Goal: Transaction & Acquisition: Purchase product/service

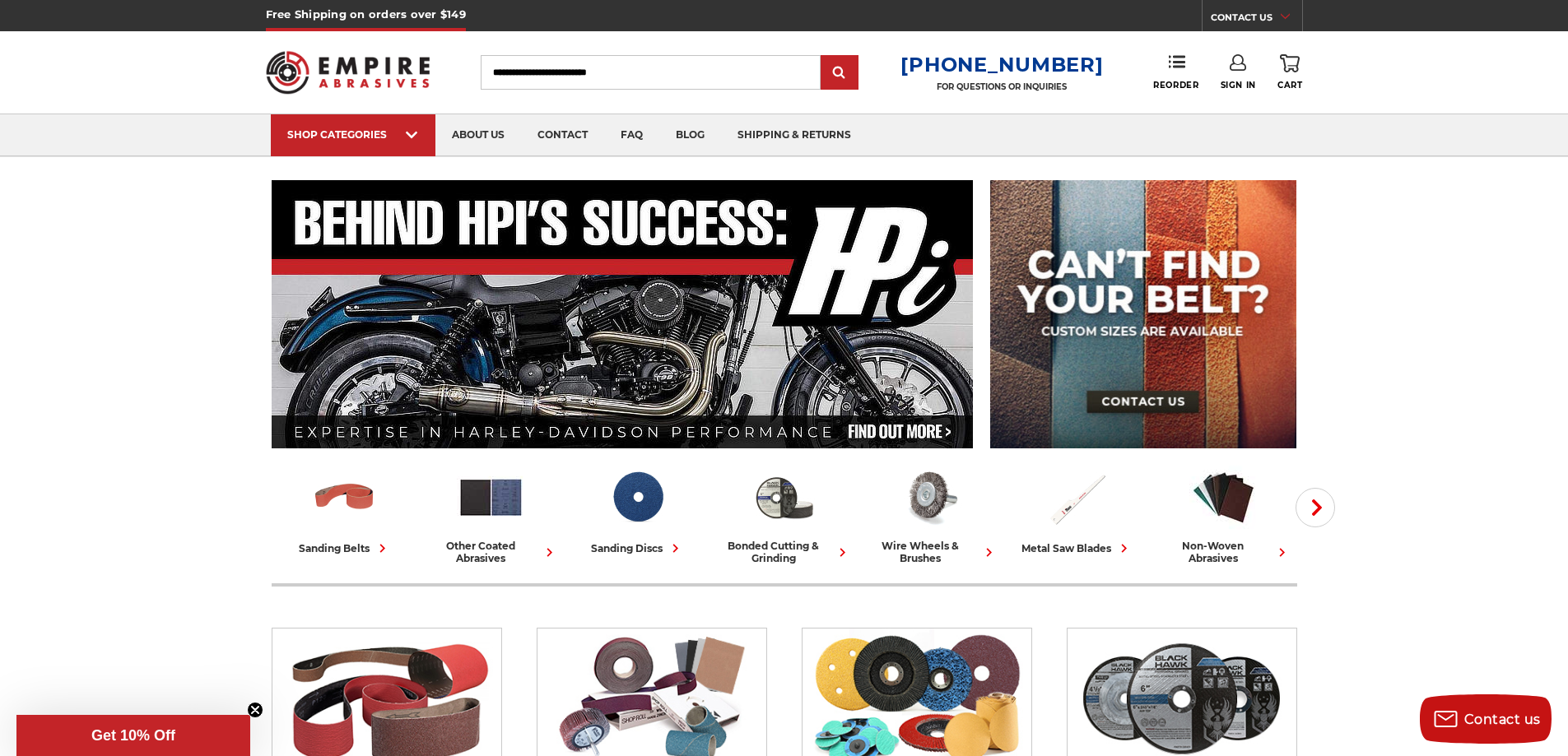
click at [1241, 73] on link "Sign In" at bounding box center [1238, 72] width 36 height 36
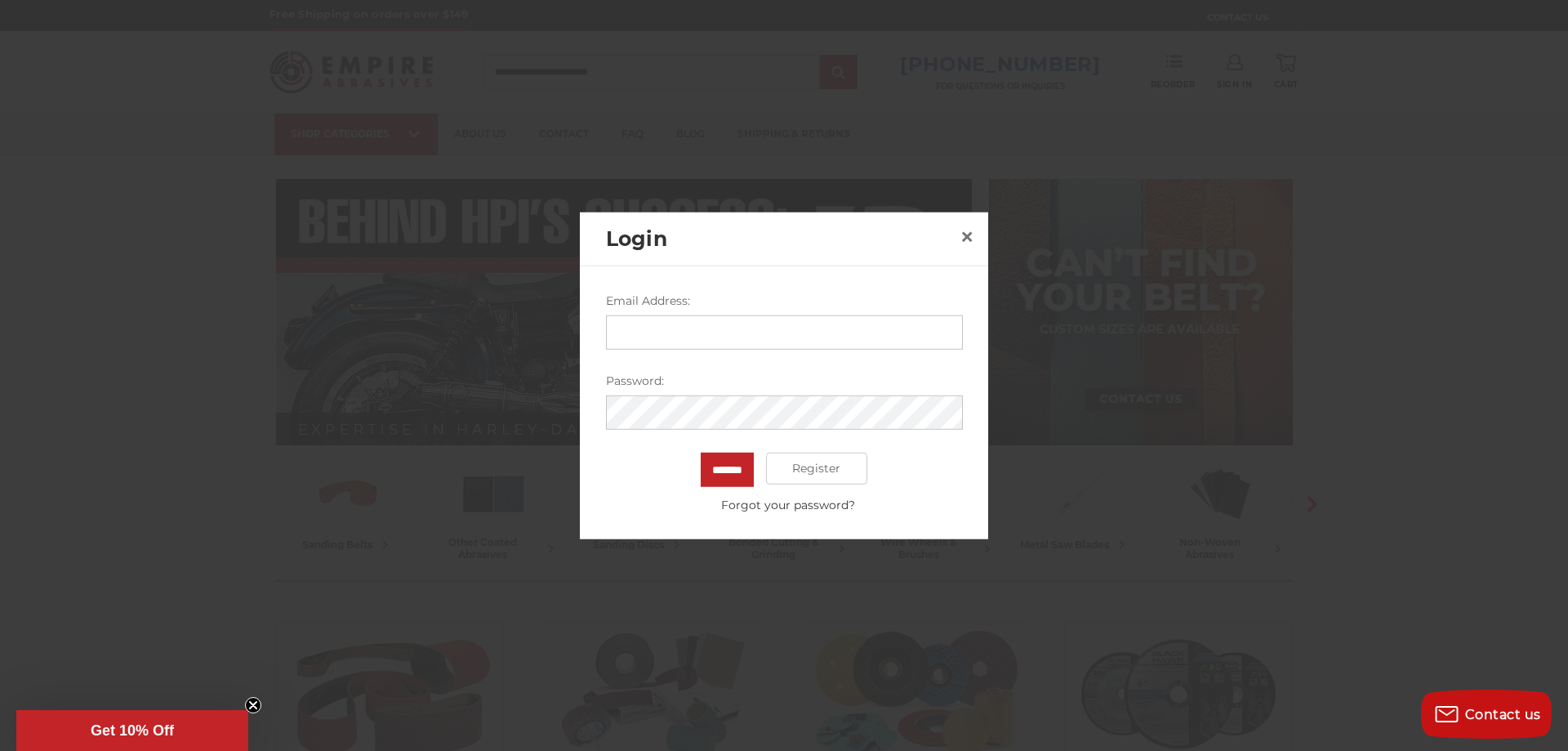
click at [808, 340] on input "Email Address:" at bounding box center [784, 331] width 357 height 34
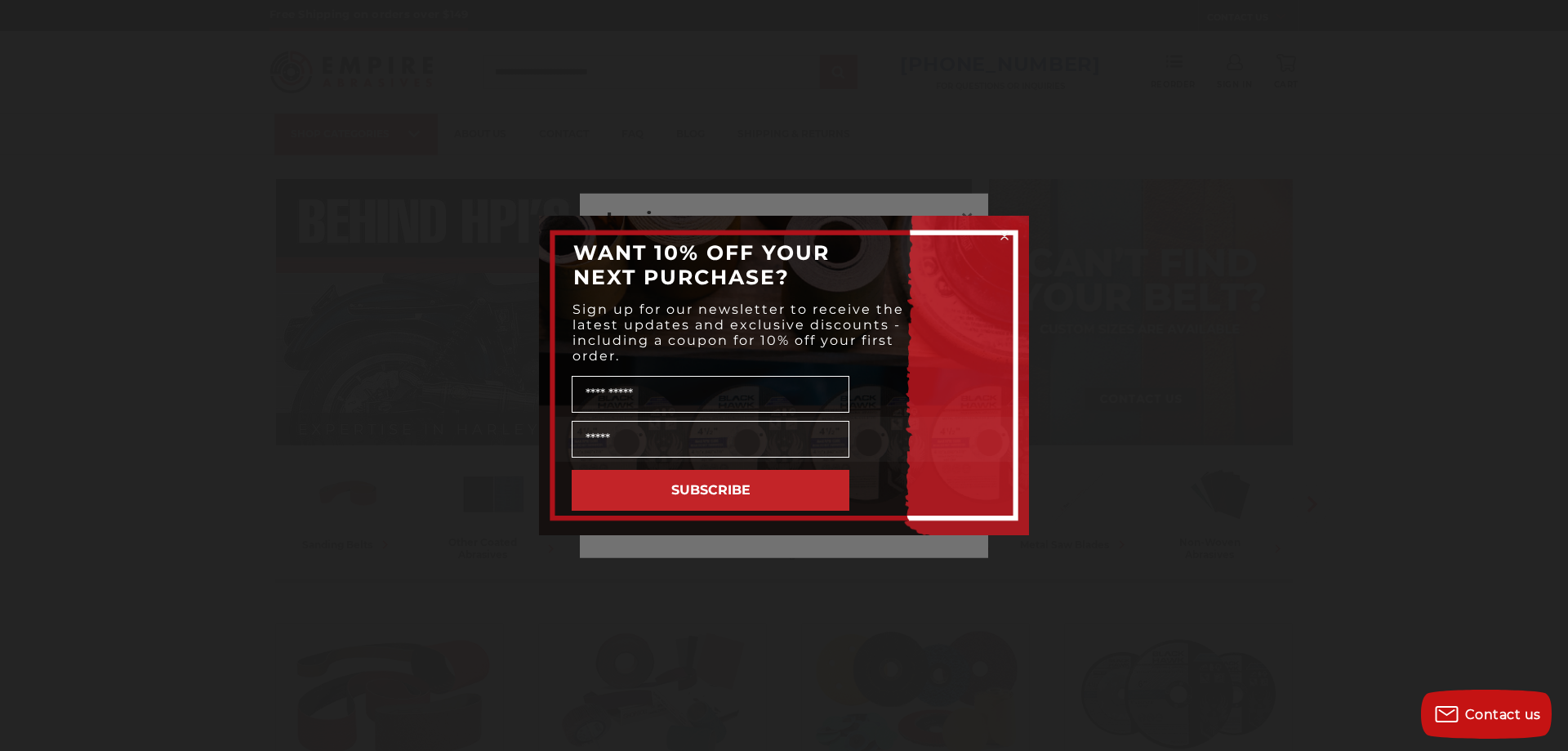
click at [1007, 239] on icon "Close dialog" at bounding box center [1004, 236] width 6 height 6
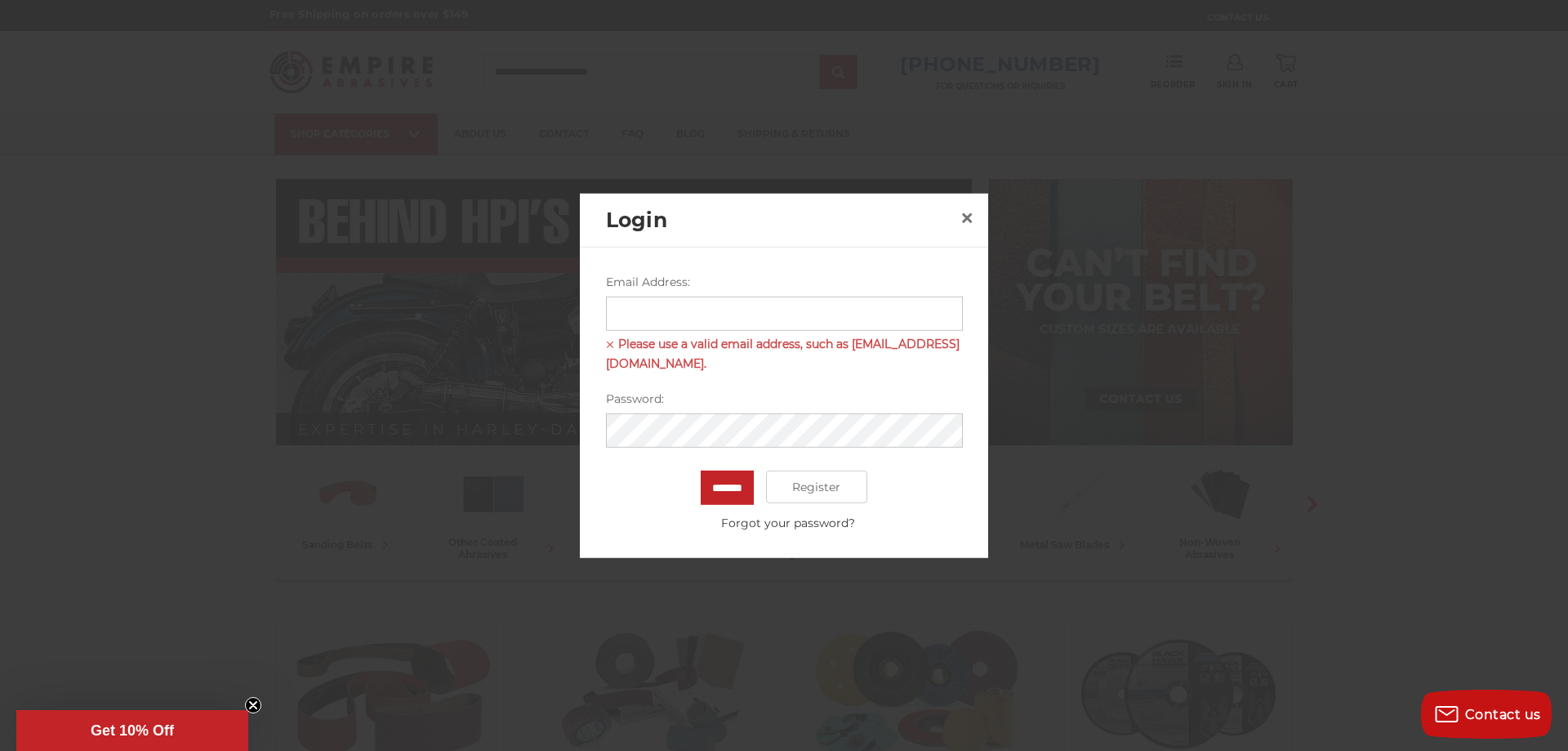
click at [759, 324] on input "Email Address:" at bounding box center [784, 313] width 357 height 34
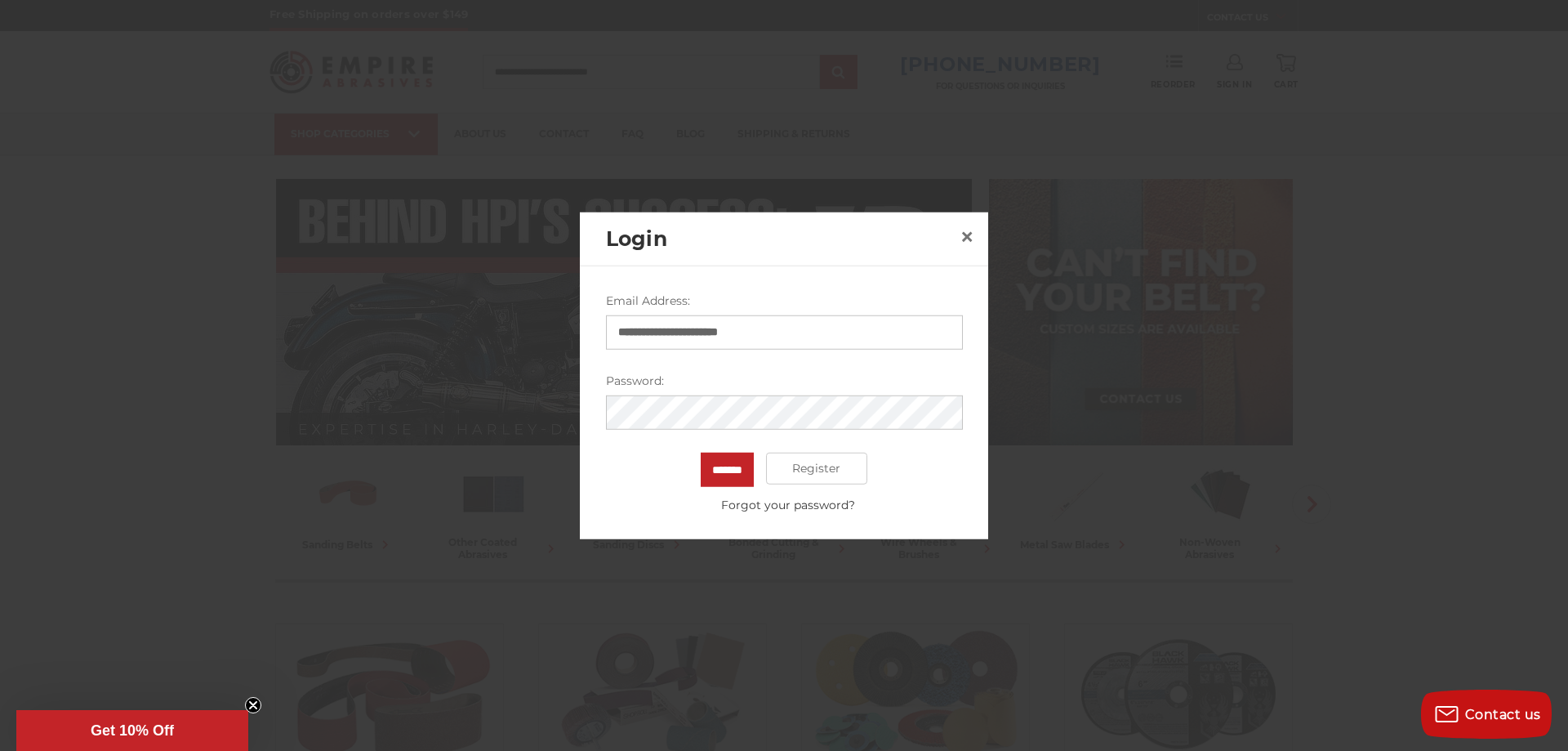
type input "**********"
click at [752, 474] on input "*******" at bounding box center [727, 468] width 53 height 34
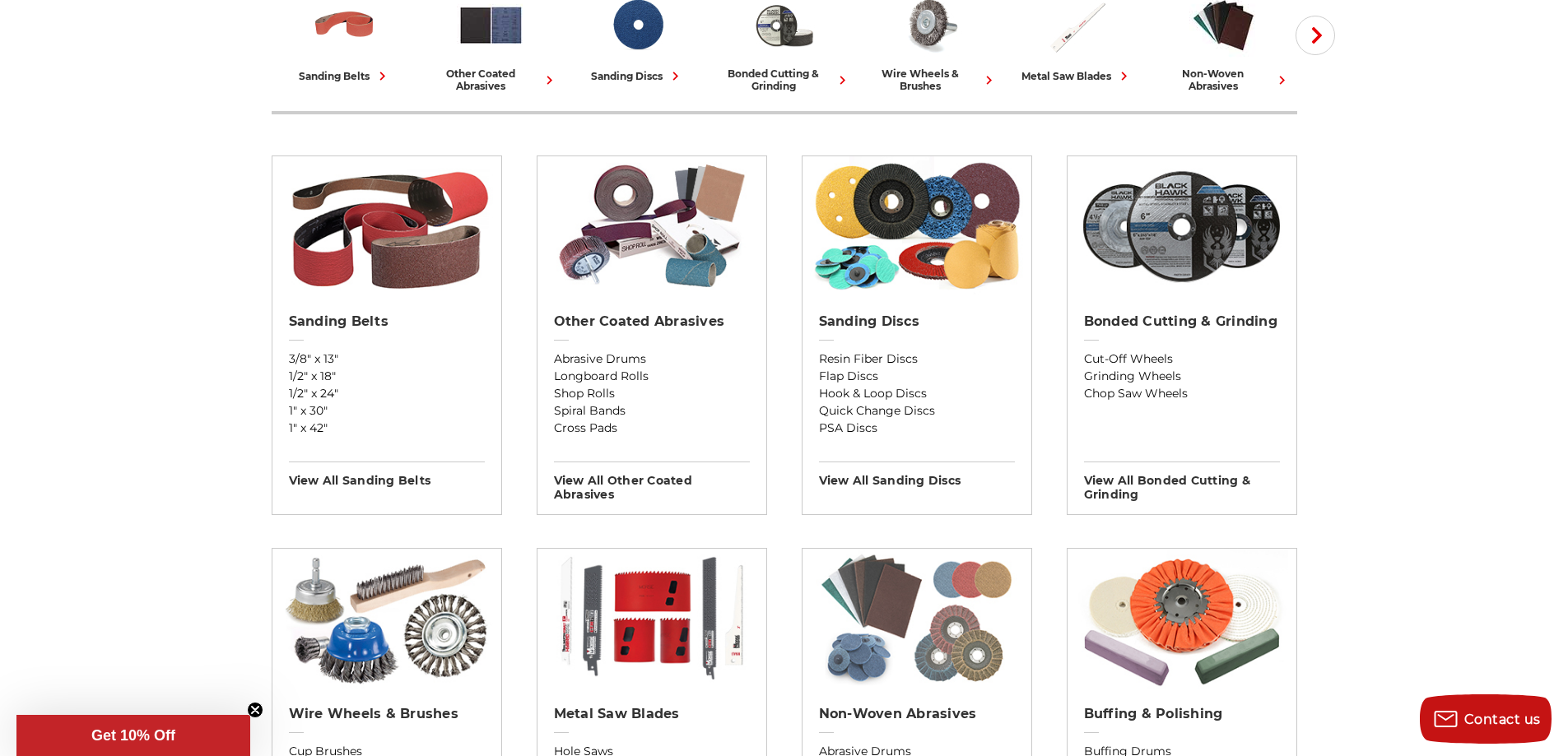
scroll to position [658, 0]
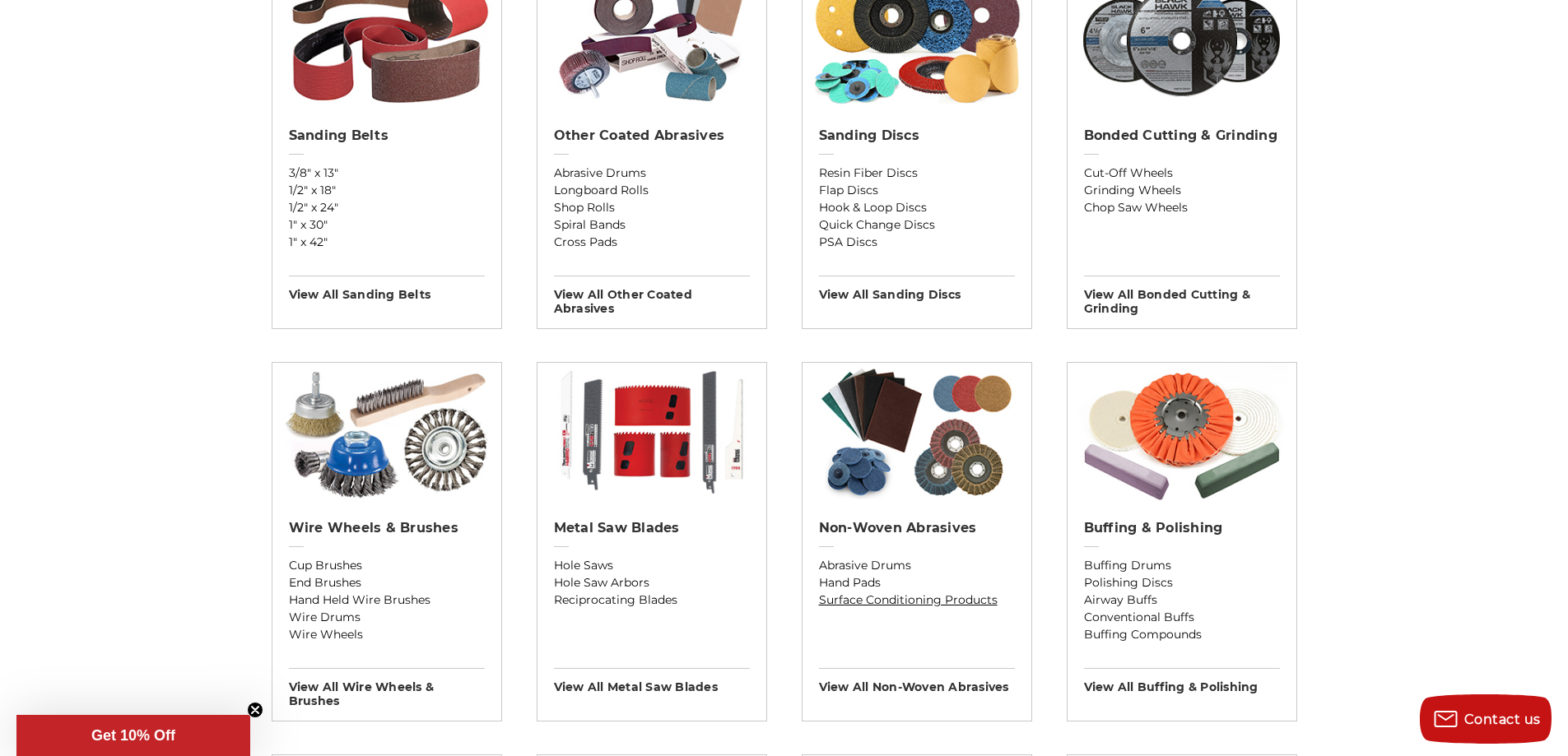
click at [914, 603] on link "Surface Conditioning Products" at bounding box center [917, 599] width 196 height 17
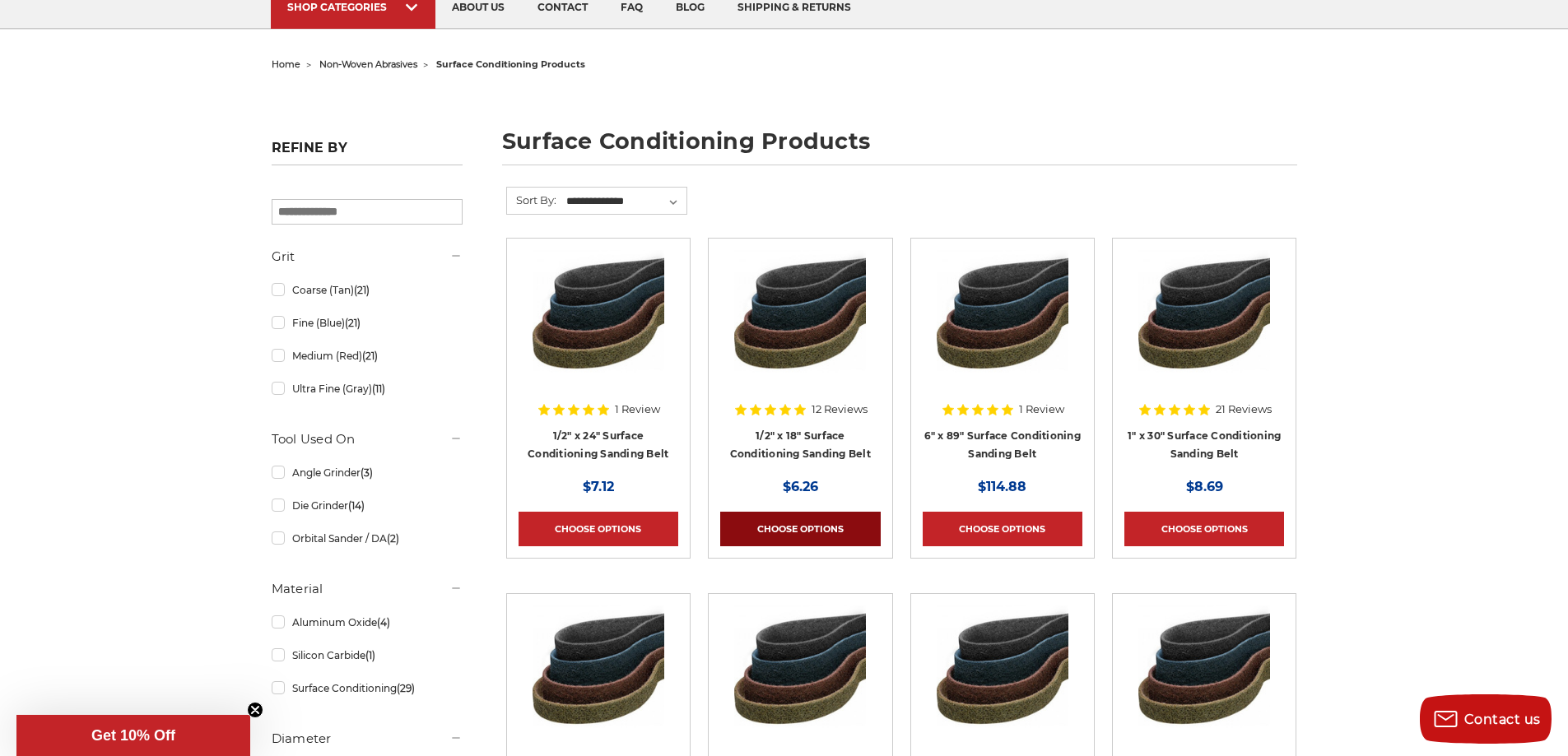
scroll to position [246, 0]
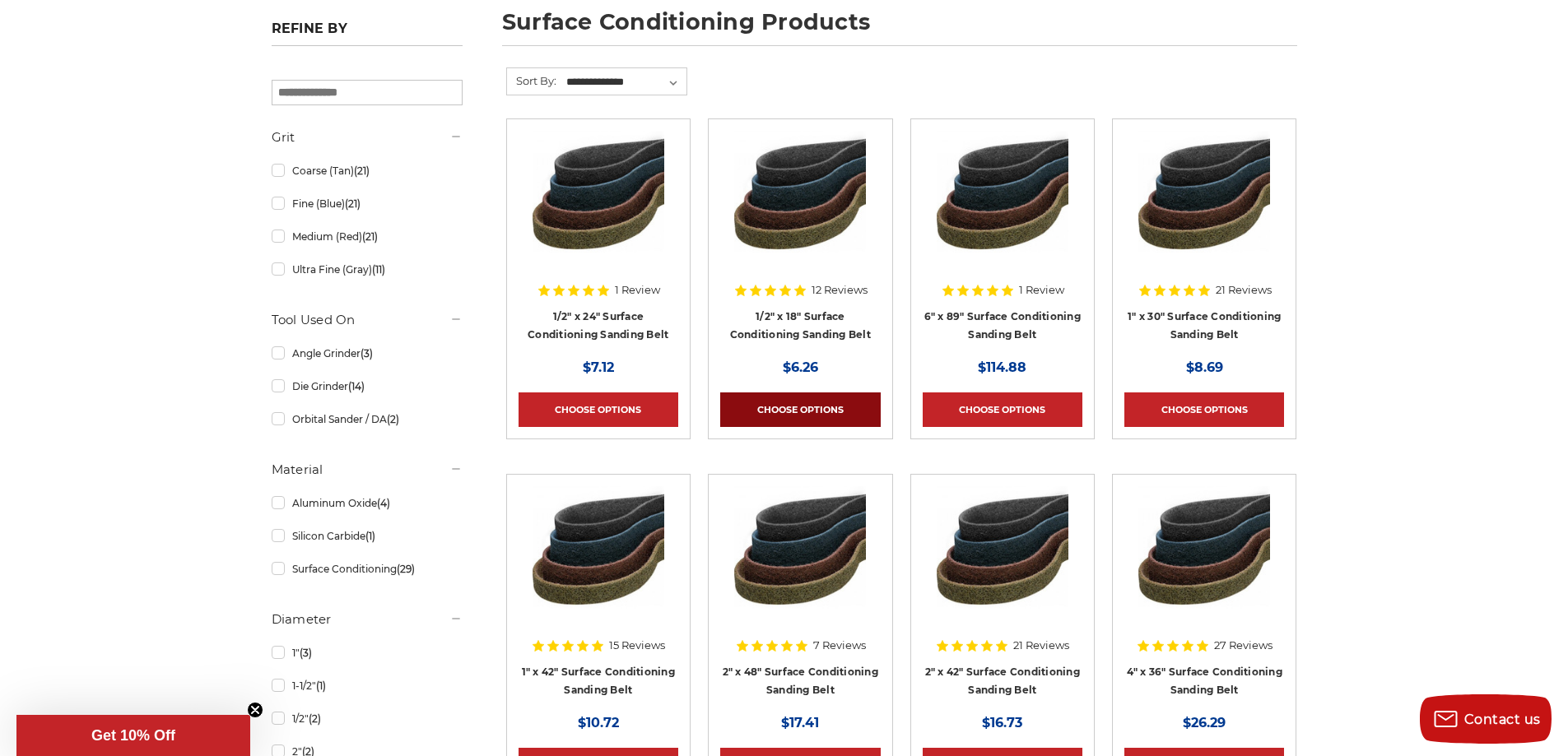
click at [822, 410] on link "Choose Options" at bounding box center [799, 409] width 159 height 35
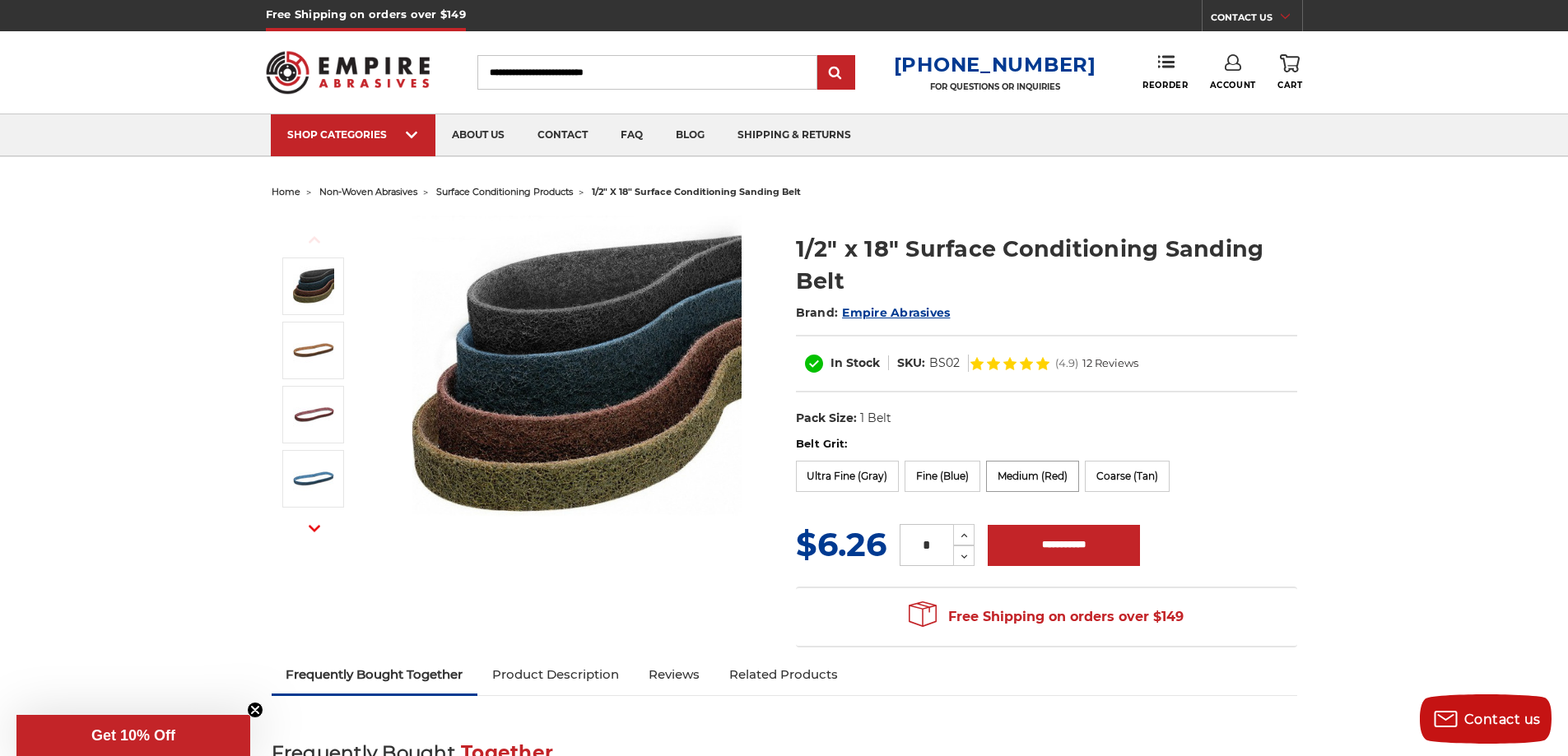
click at [1050, 480] on label "Medium (Red)" at bounding box center [1032, 476] width 93 height 31
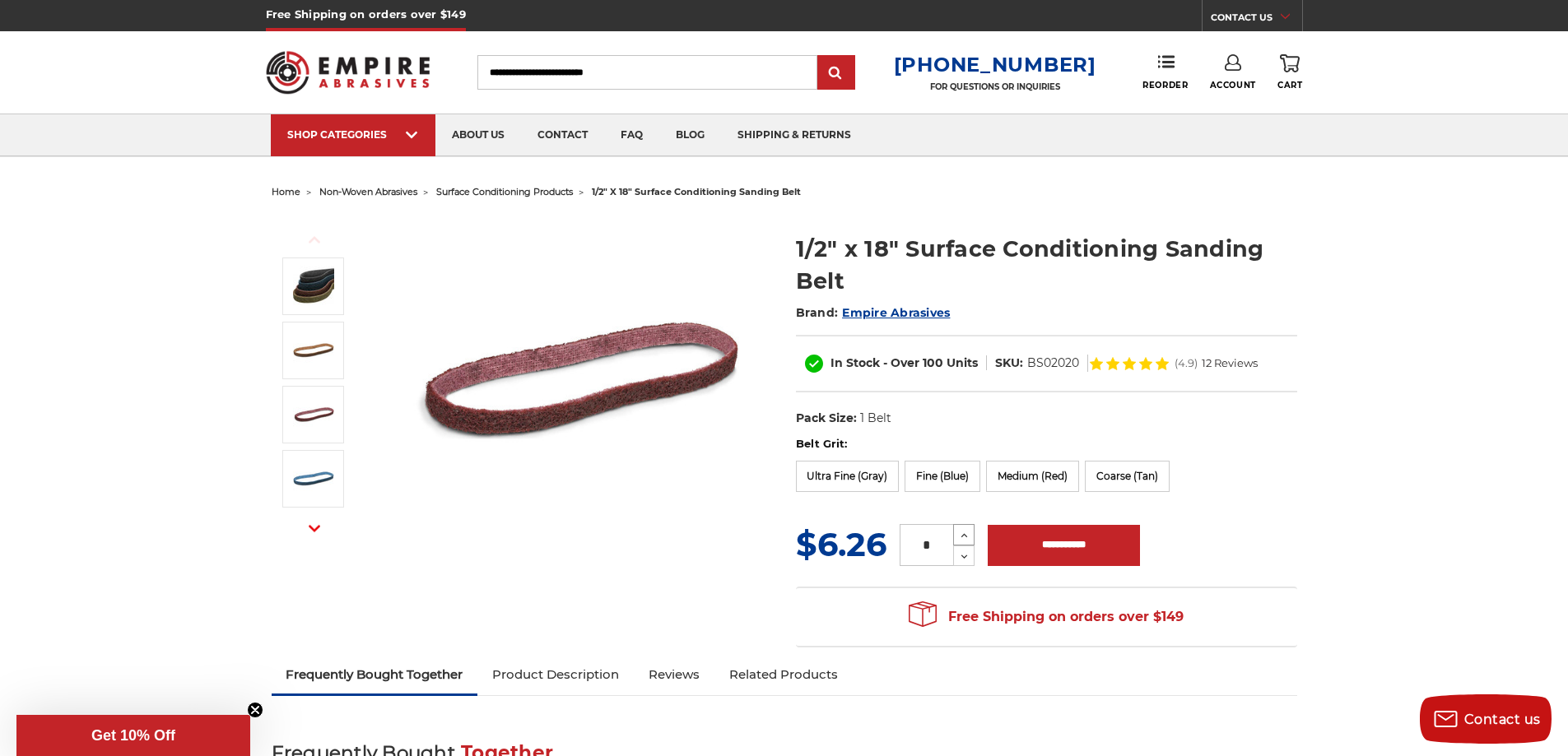
click at [962, 535] on icon at bounding box center [964, 535] width 12 height 15
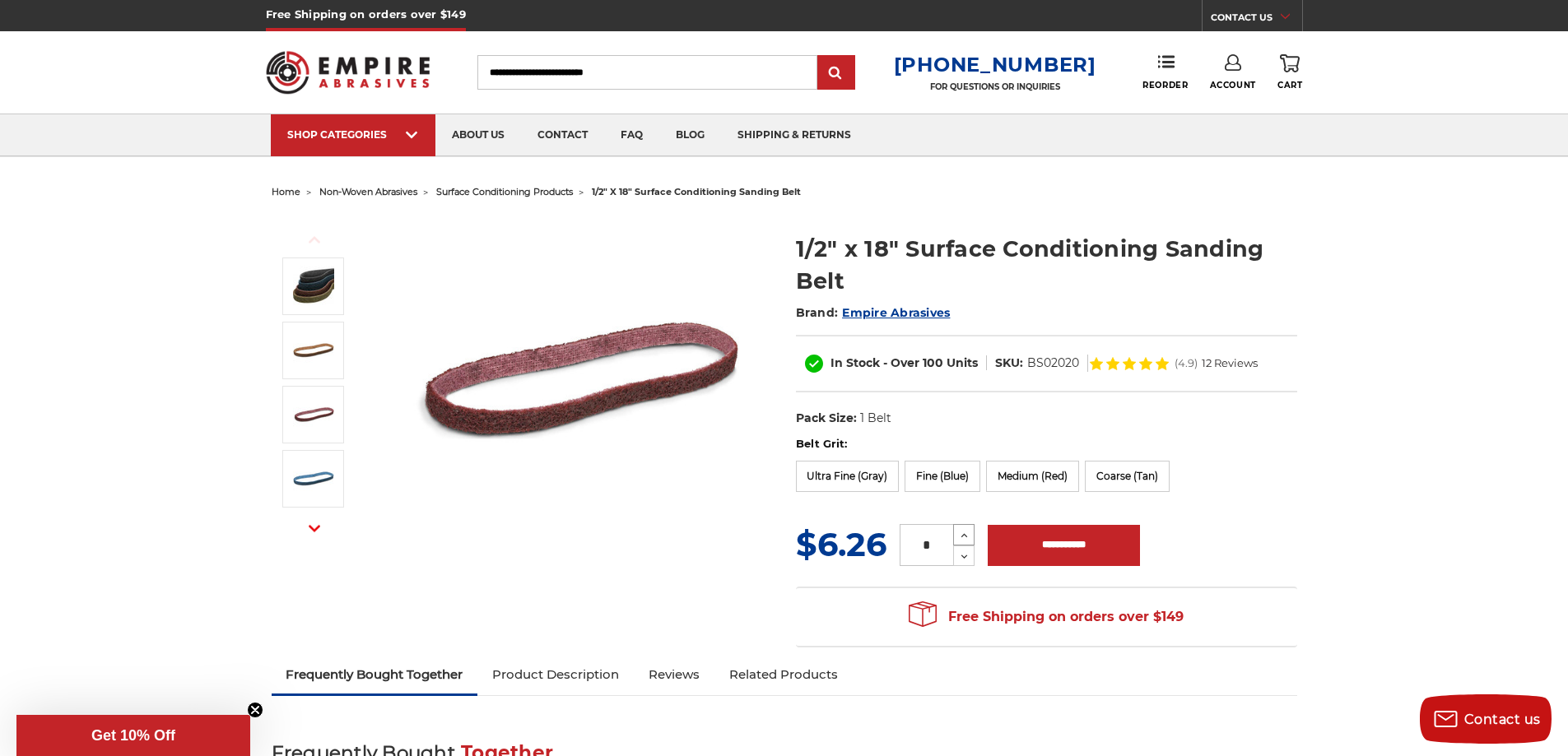
click at [962, 535] on icon at bounding box center [964, 535] width 12 height 15
type input "**"
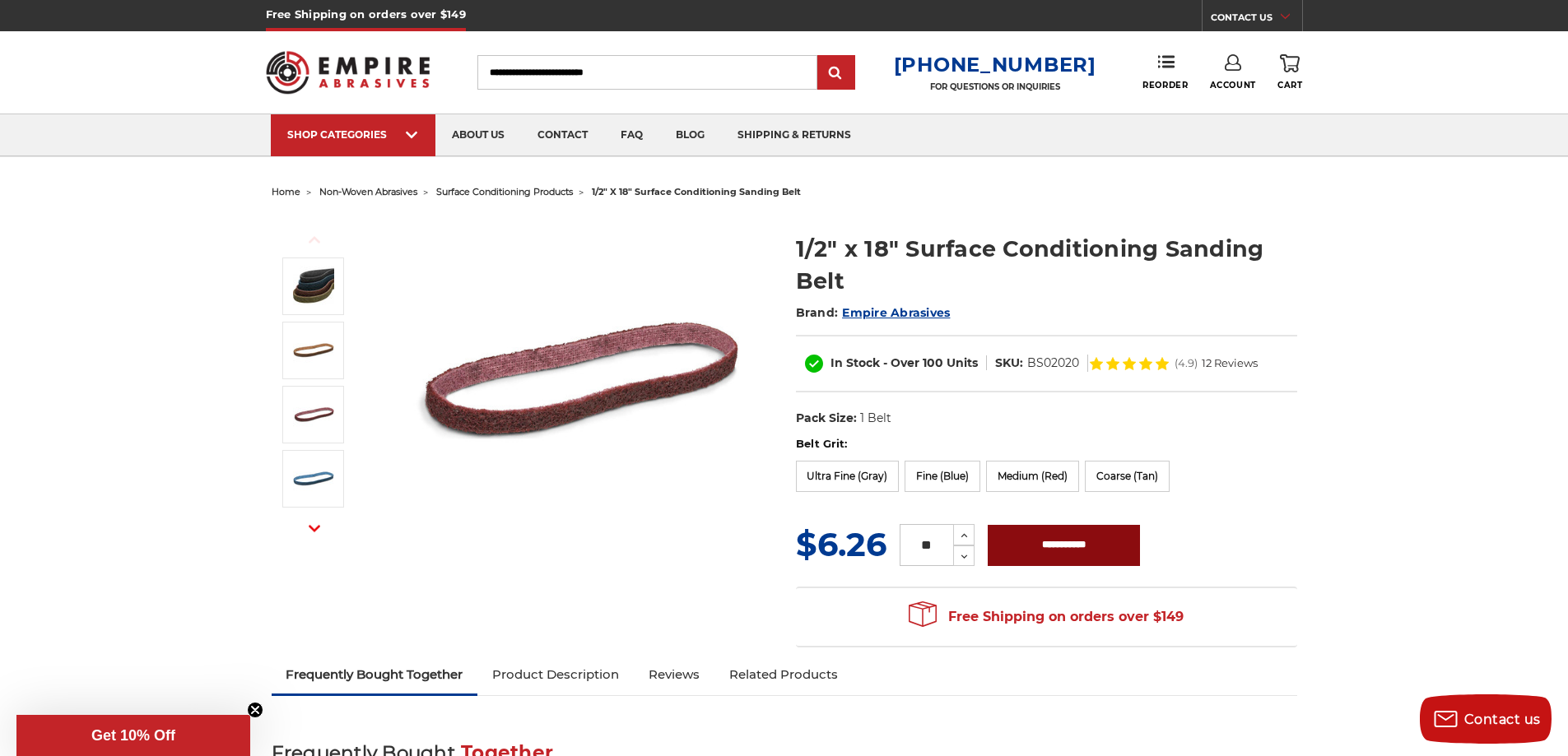
click at [1053, 546] on input "**********" at bounding box center [1063, 545] width 152 height 41
type input "**********"
click at [1287, 65] on icon at bounding box center [1289, 63] width 20 height 18
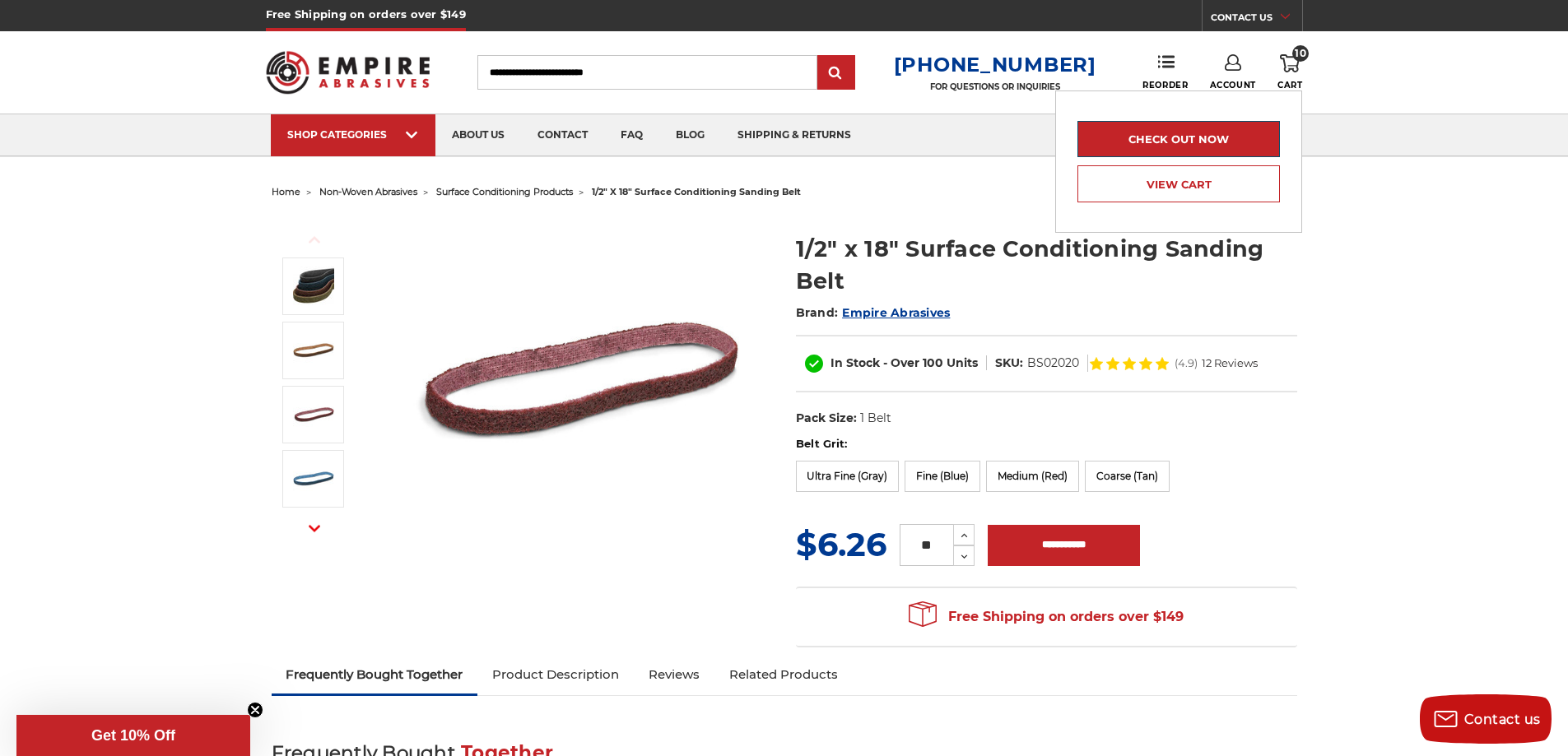
click at [1204, 141] on link "Check out now" at bounding box center [1177, 139] width 202 height 36
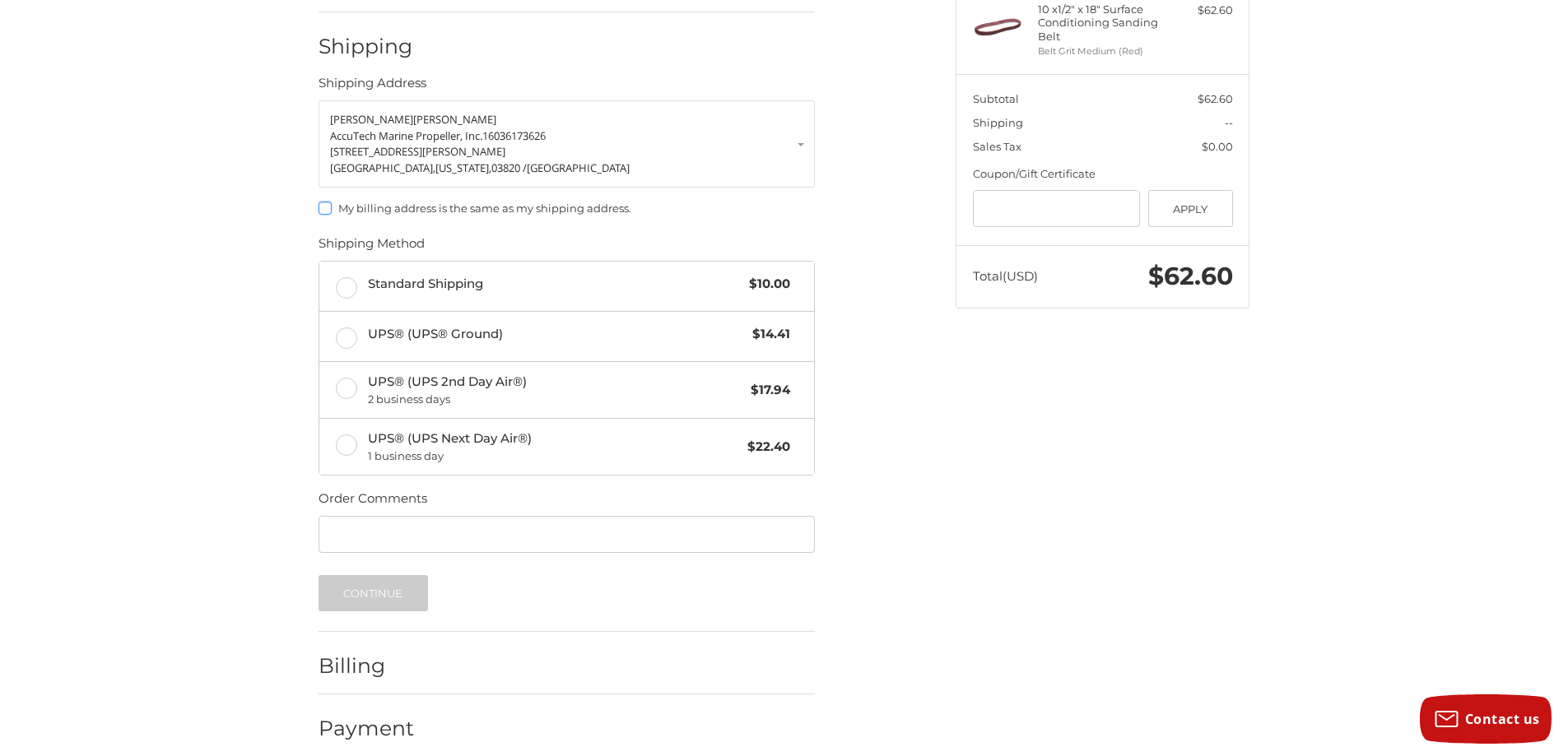
scroll to position [260, 0]
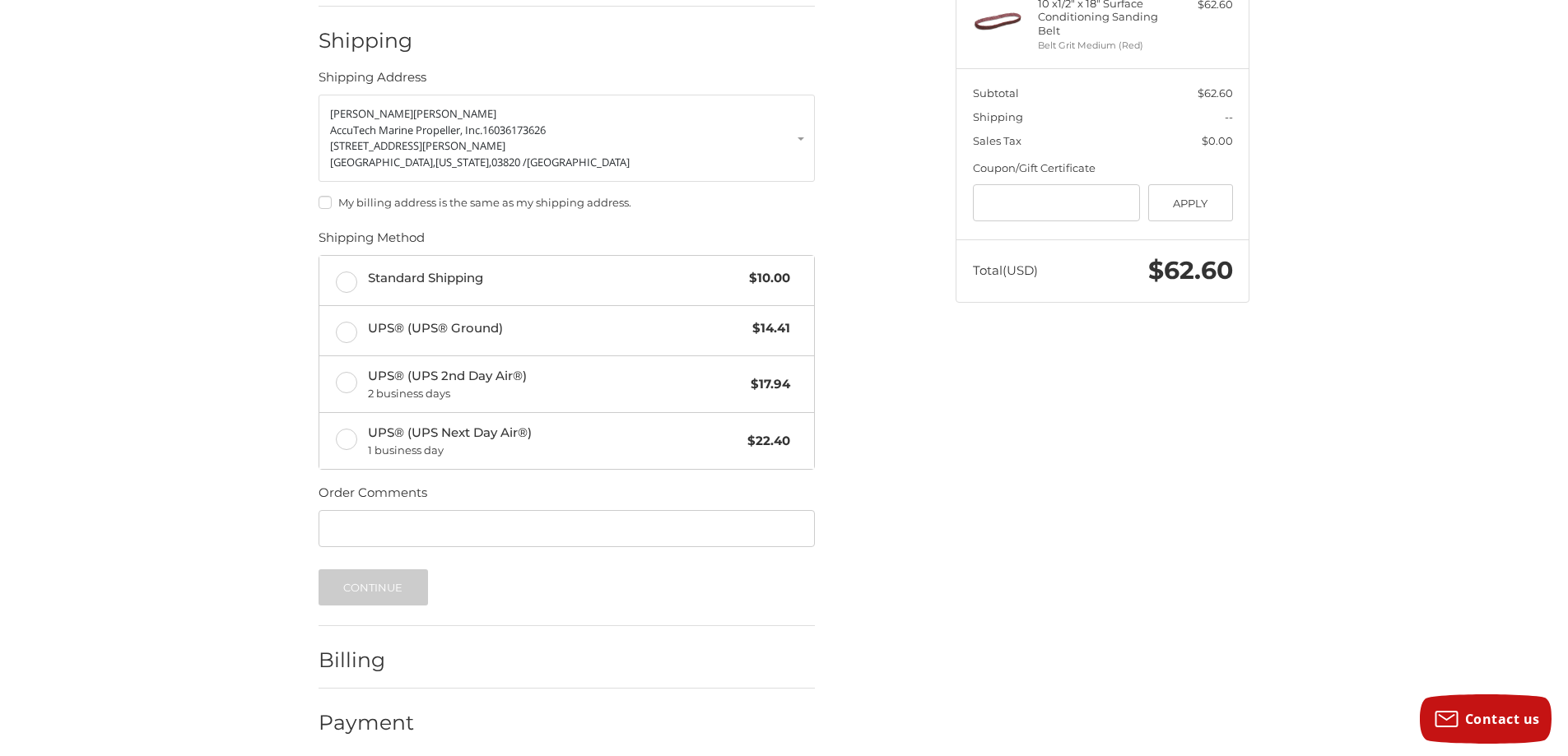
click at [352, 649] on h2 "Billing" at bounding box center [367, 660] width 96 height 26
click at [349, 271] on label "Standard Shipping $10.00" at bounding box center [567, 280] width 495 height 49
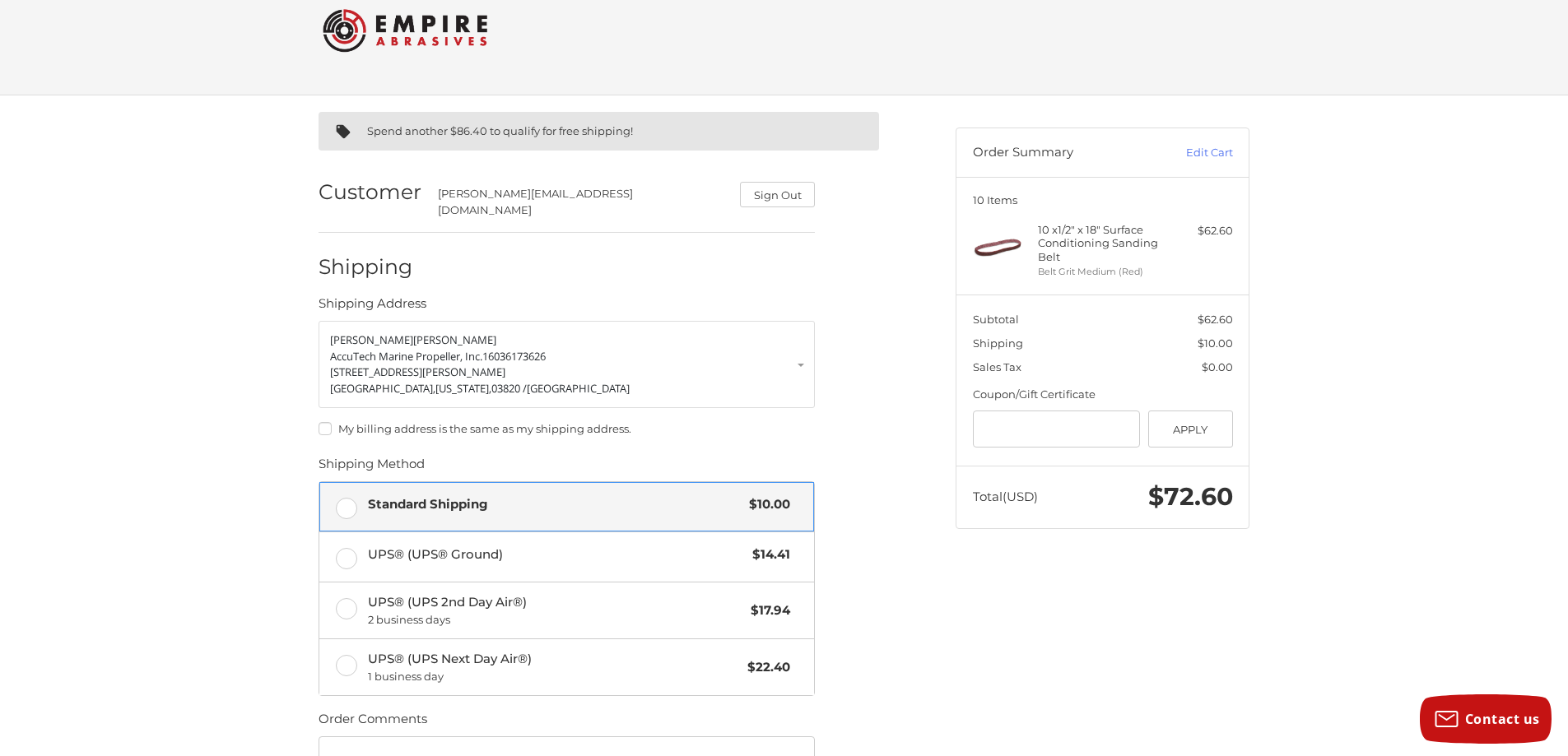
scroll to position [0, 0]
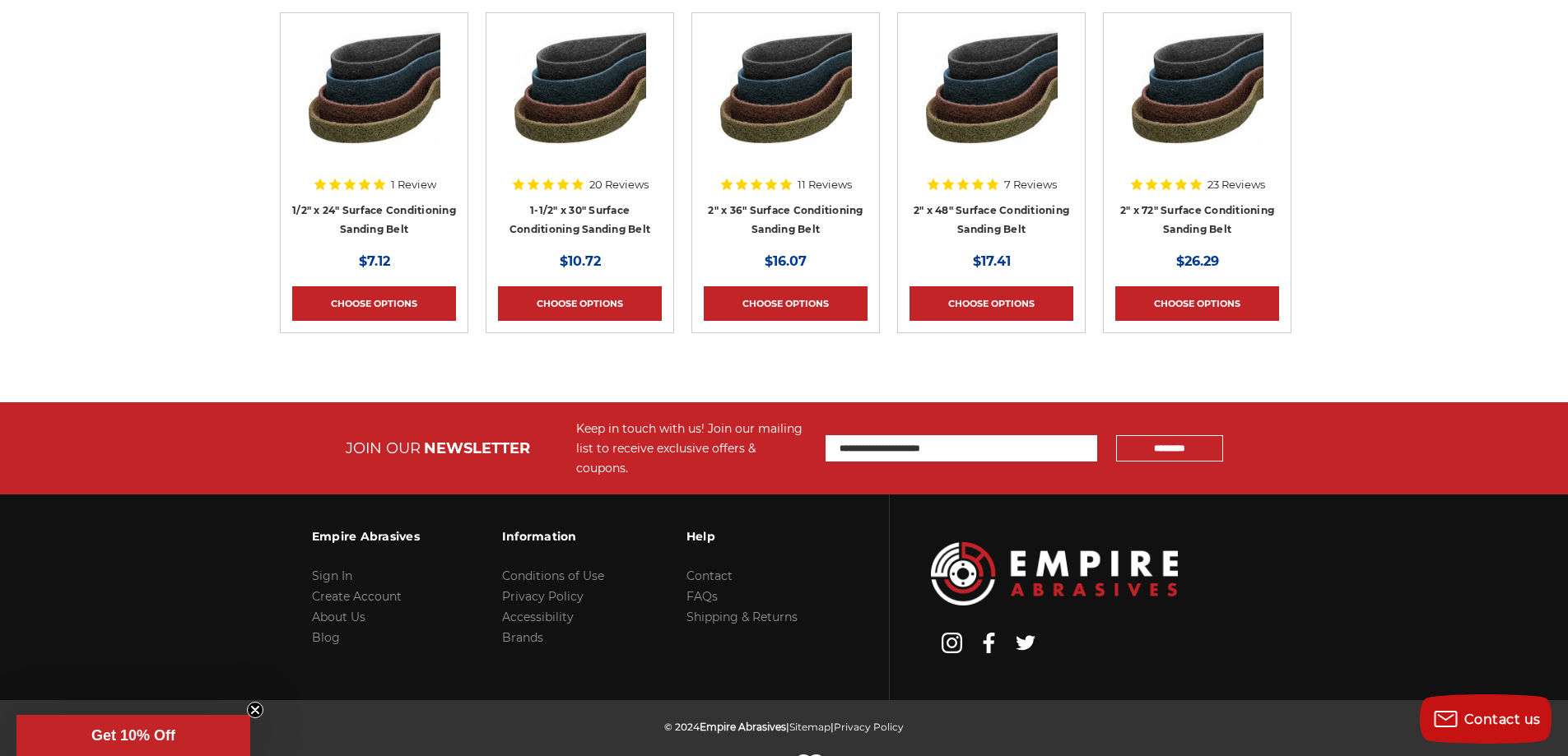
scroll to position [5441, 0]
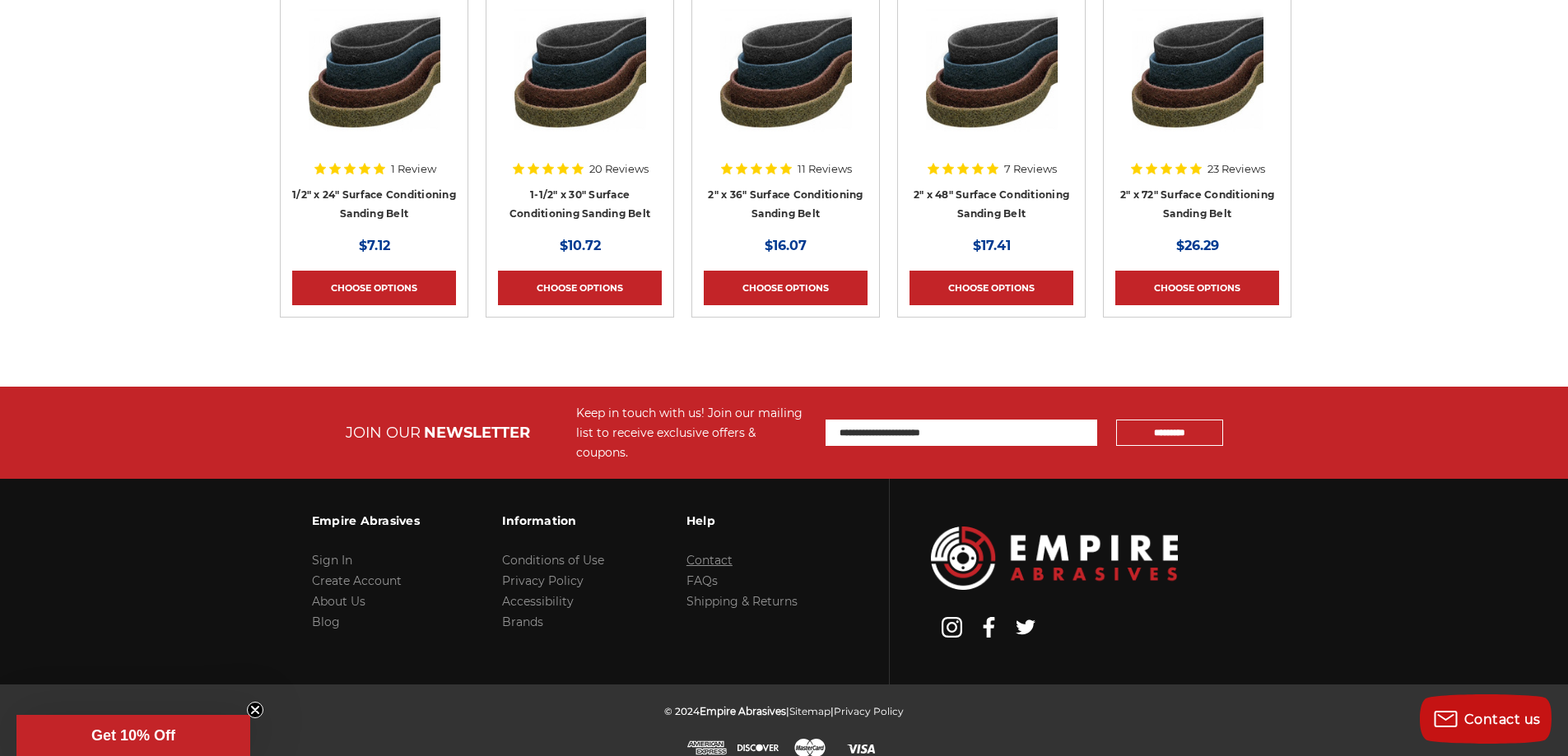
click at [720, 552] on link "Contact" at bounding box center [709, 559] width 46 height 15
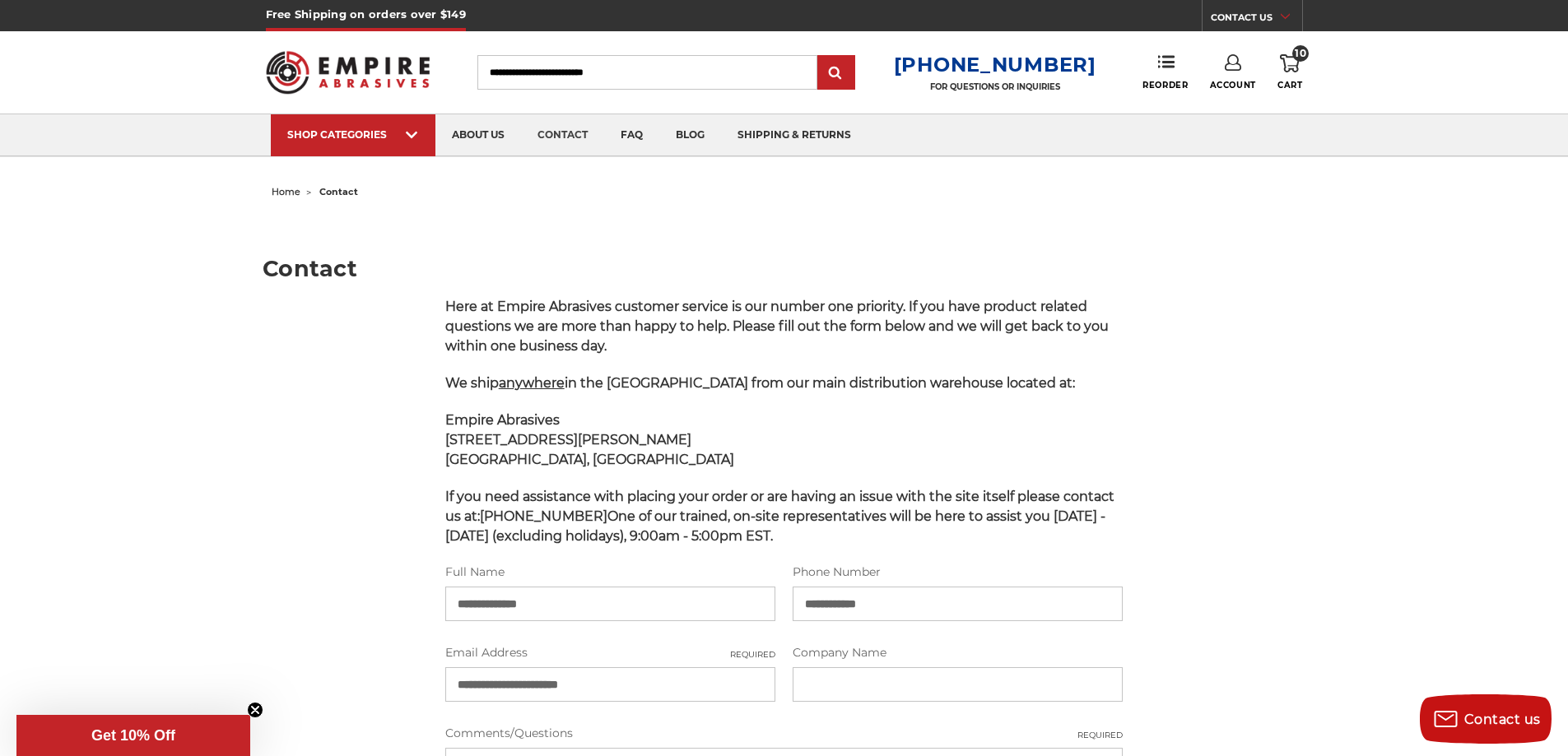
click at [1289, 65] on icon at bounding box center [1289, 63] width 20 height 18
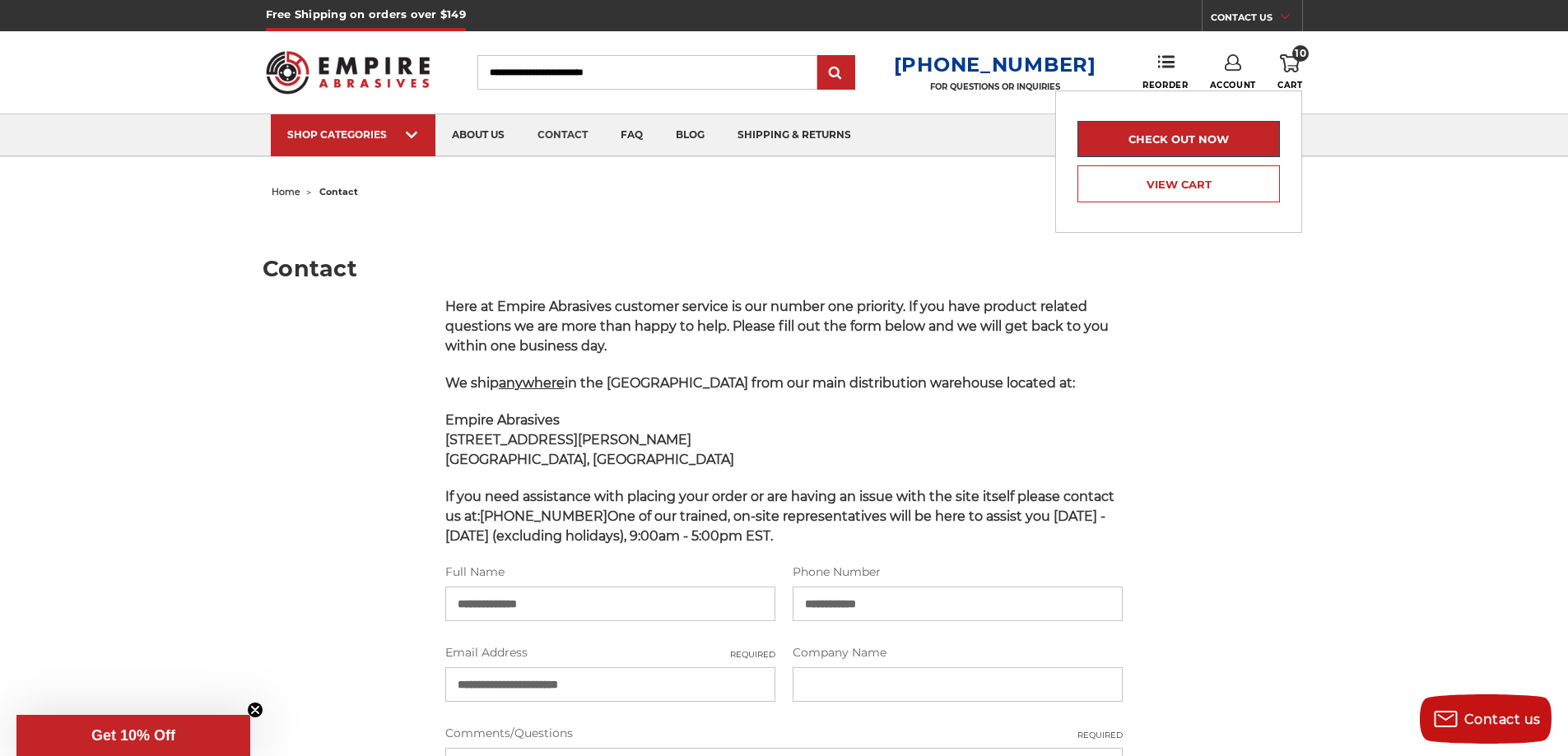
click at [1178, 136] on link "Check out now" at bounding box center [1177, 139] width 202 height 36
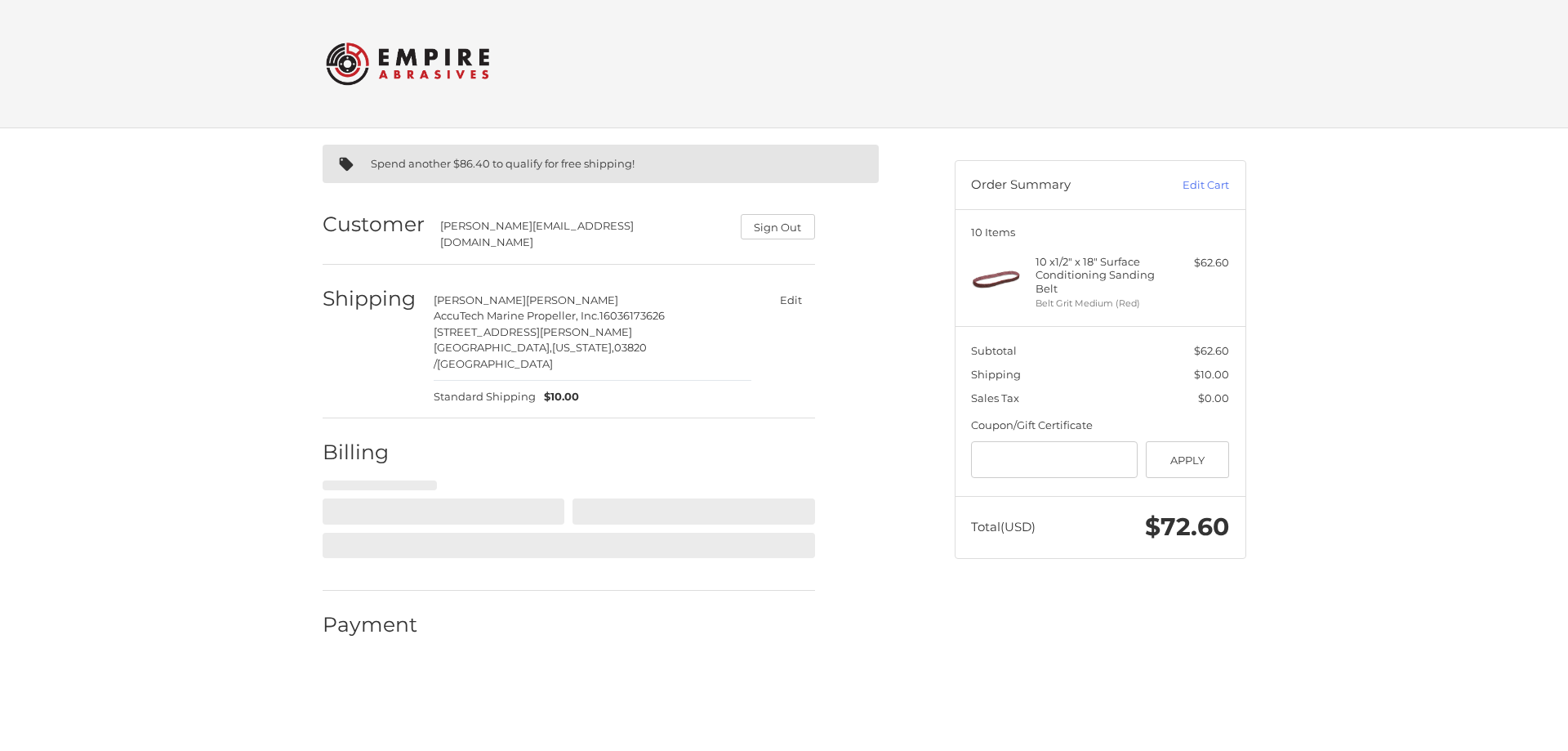
select select "**"
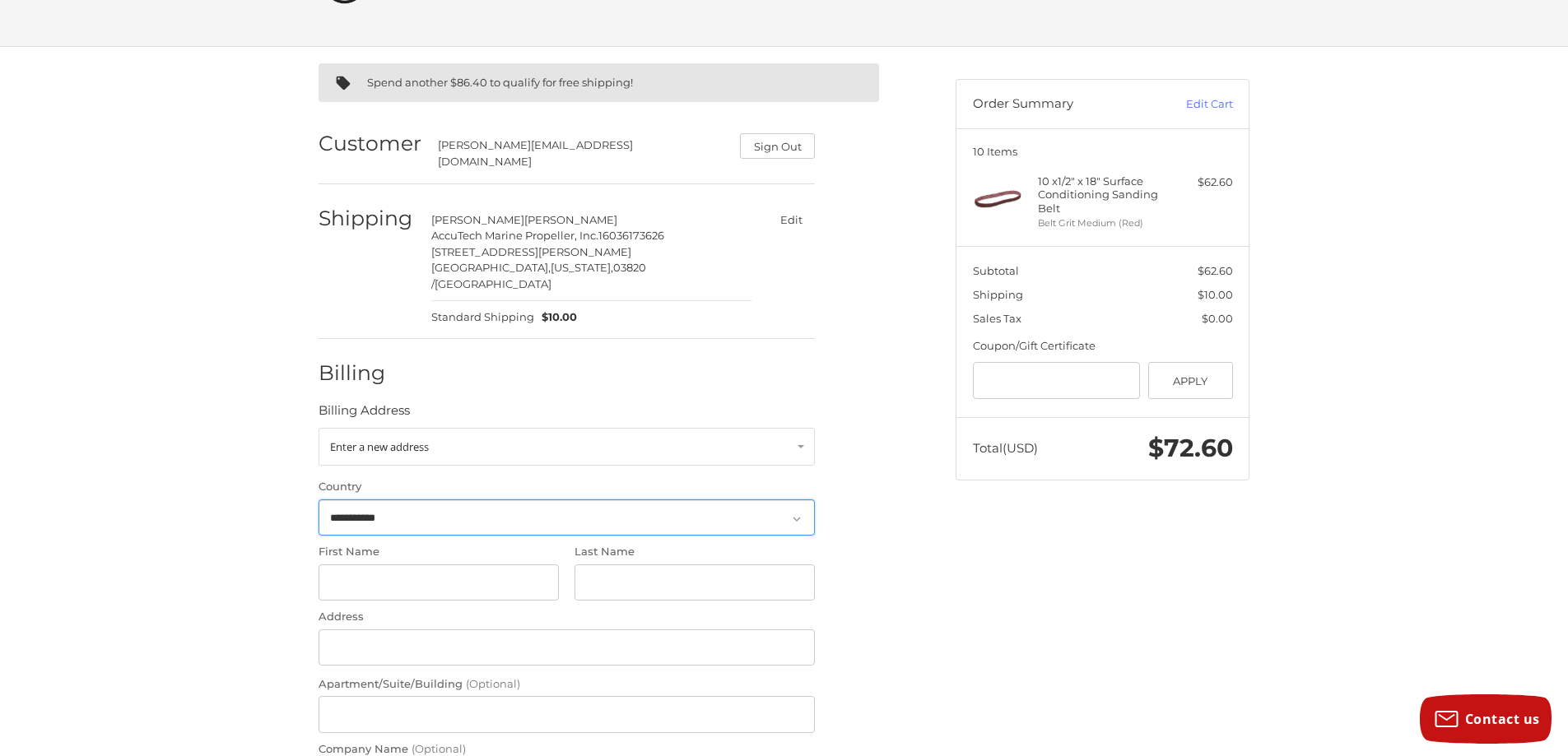
scroll to position [79, 0]
click at [609, 149] on div "[PERSON_NAME][EMAIL_ADDRESS][DOMAIN_NAME]" at bounding box center [581, 157] width 287 height 32
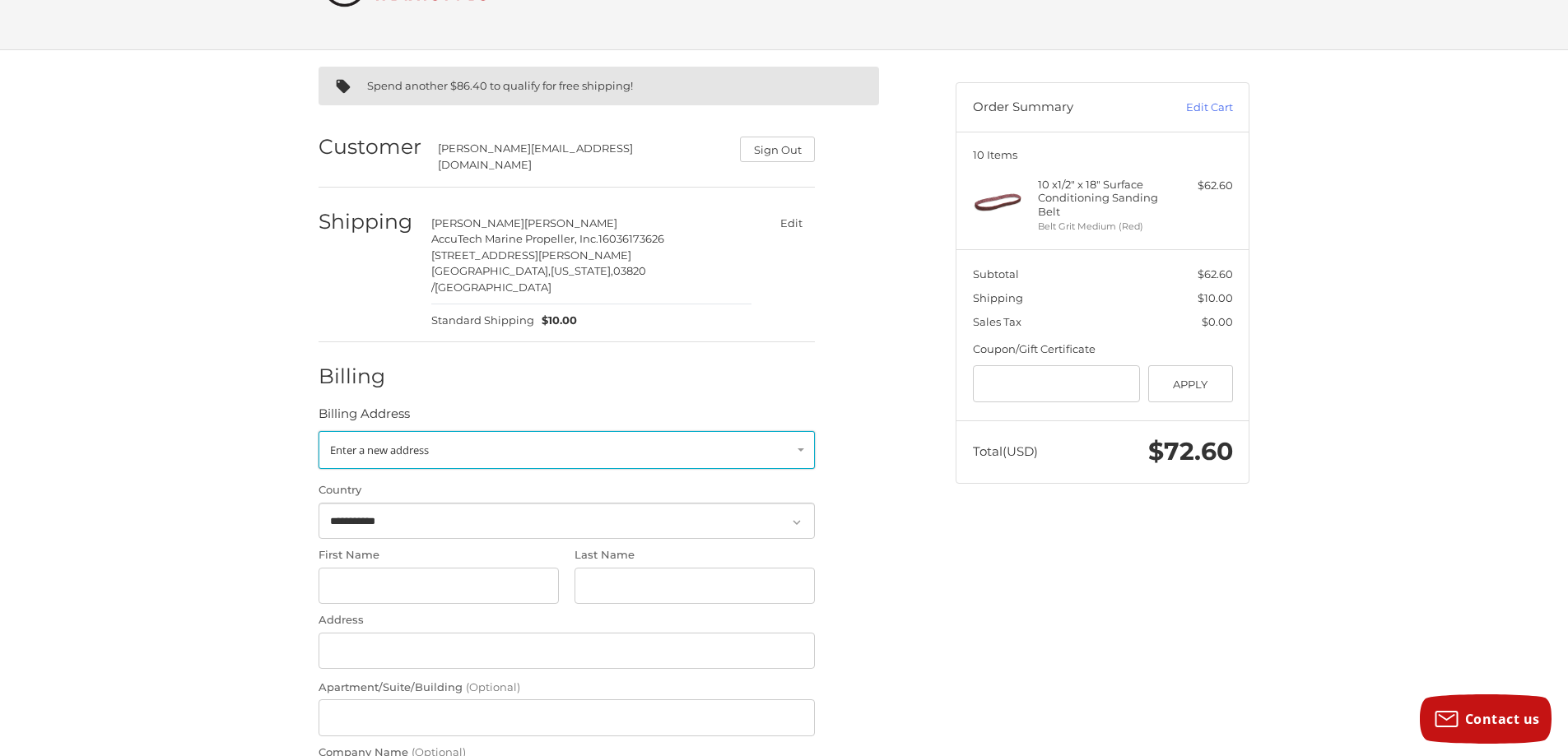
click at [521, 431] on link "Enter a new address" at bounding box center [567, 450] width 497 height 38
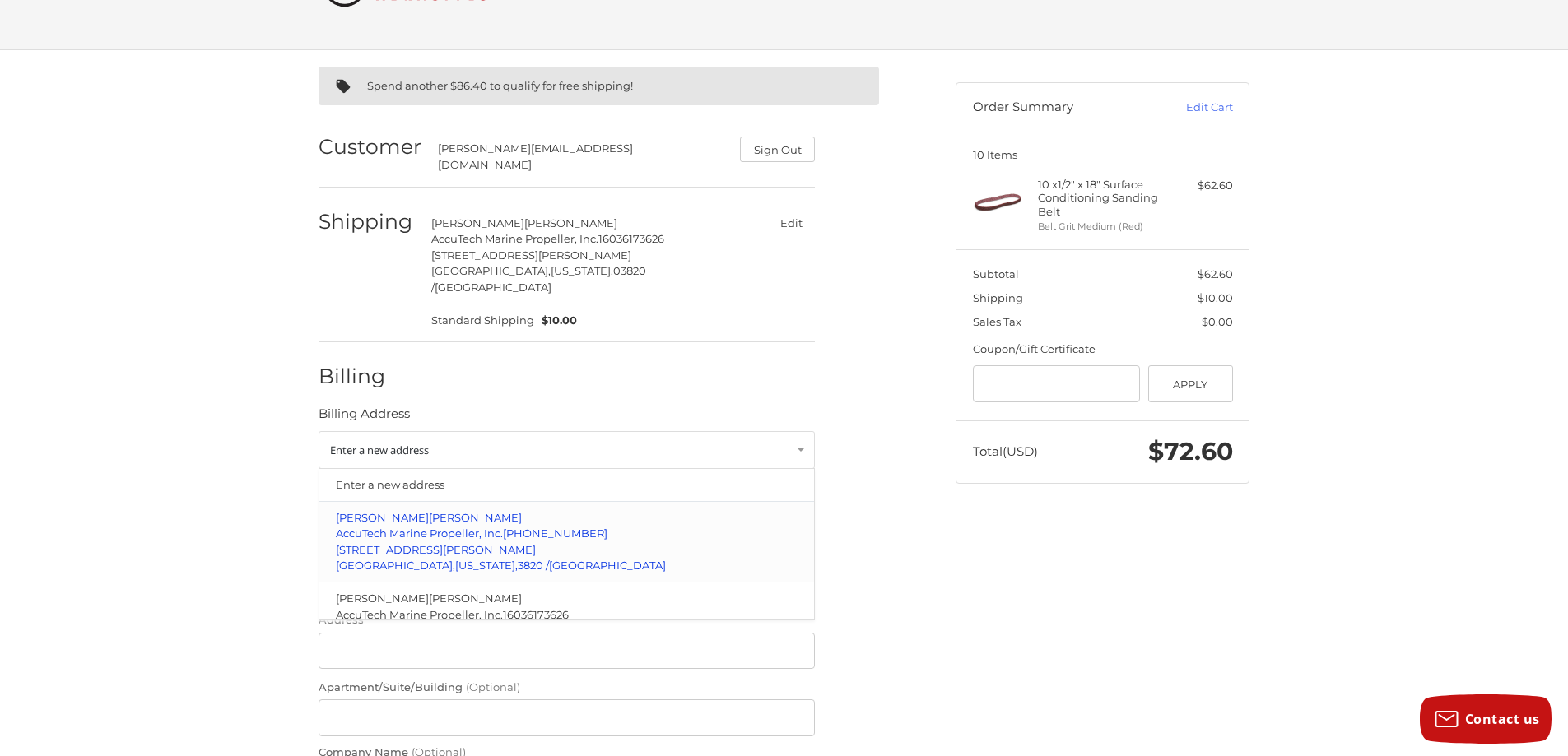
click at [405, 527] on span "AccuTech Marine Propeller, Inc." at bounding box center [419, 533] width 167 height 13
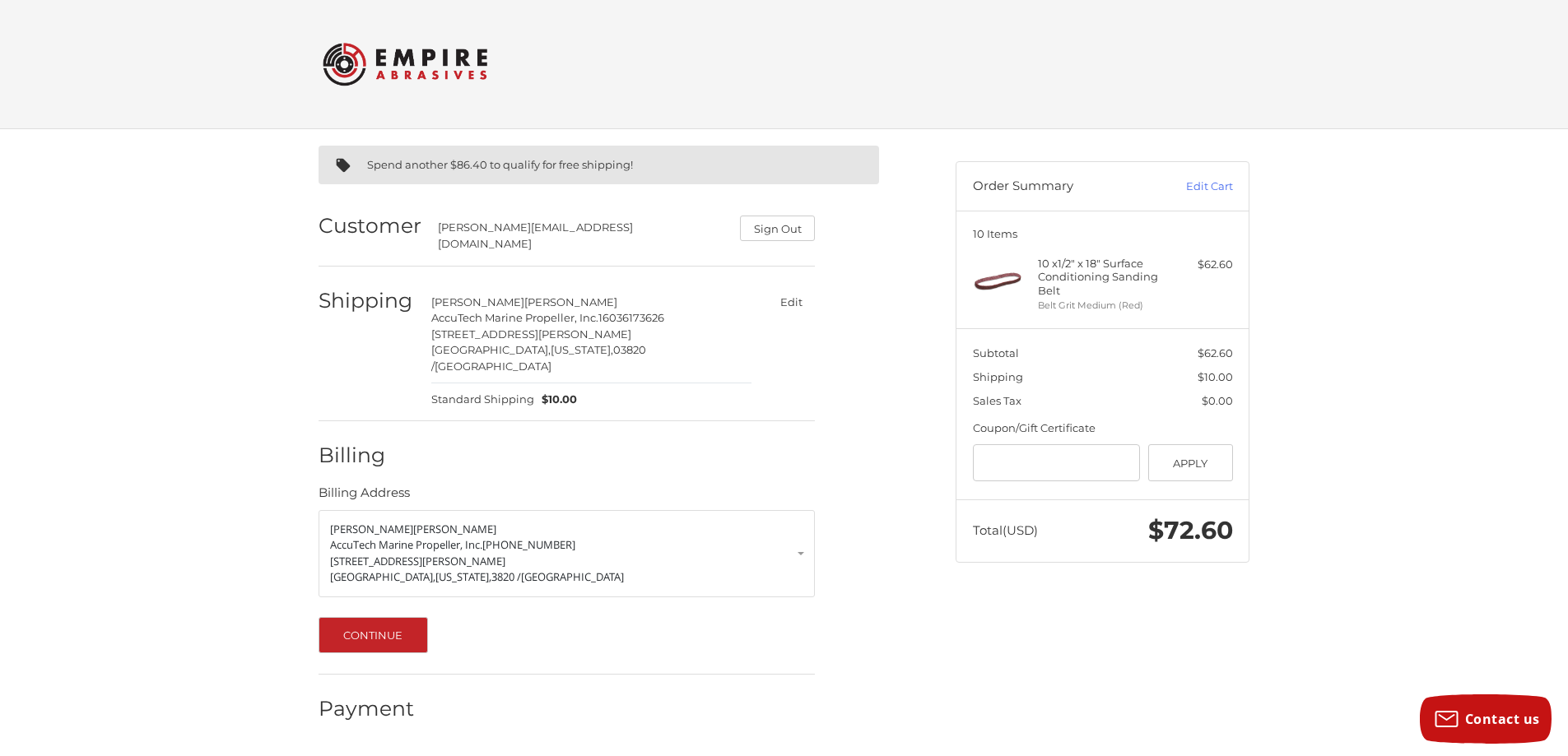
scroll to position [0, 0]
click at [391, 617] on button "Continue" at bounding box center [379, 635] width 109 height 36
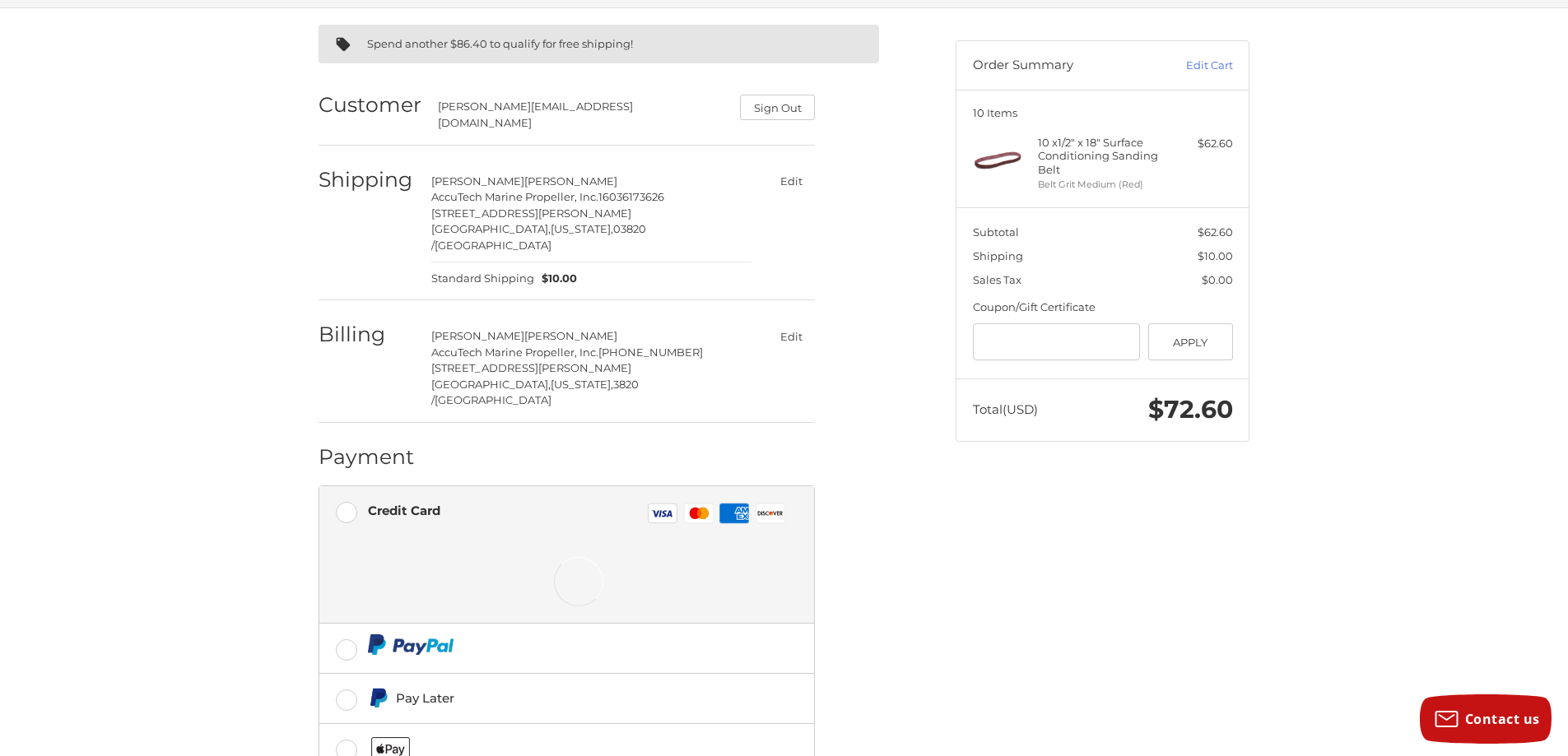
scroll to position [198, 0]
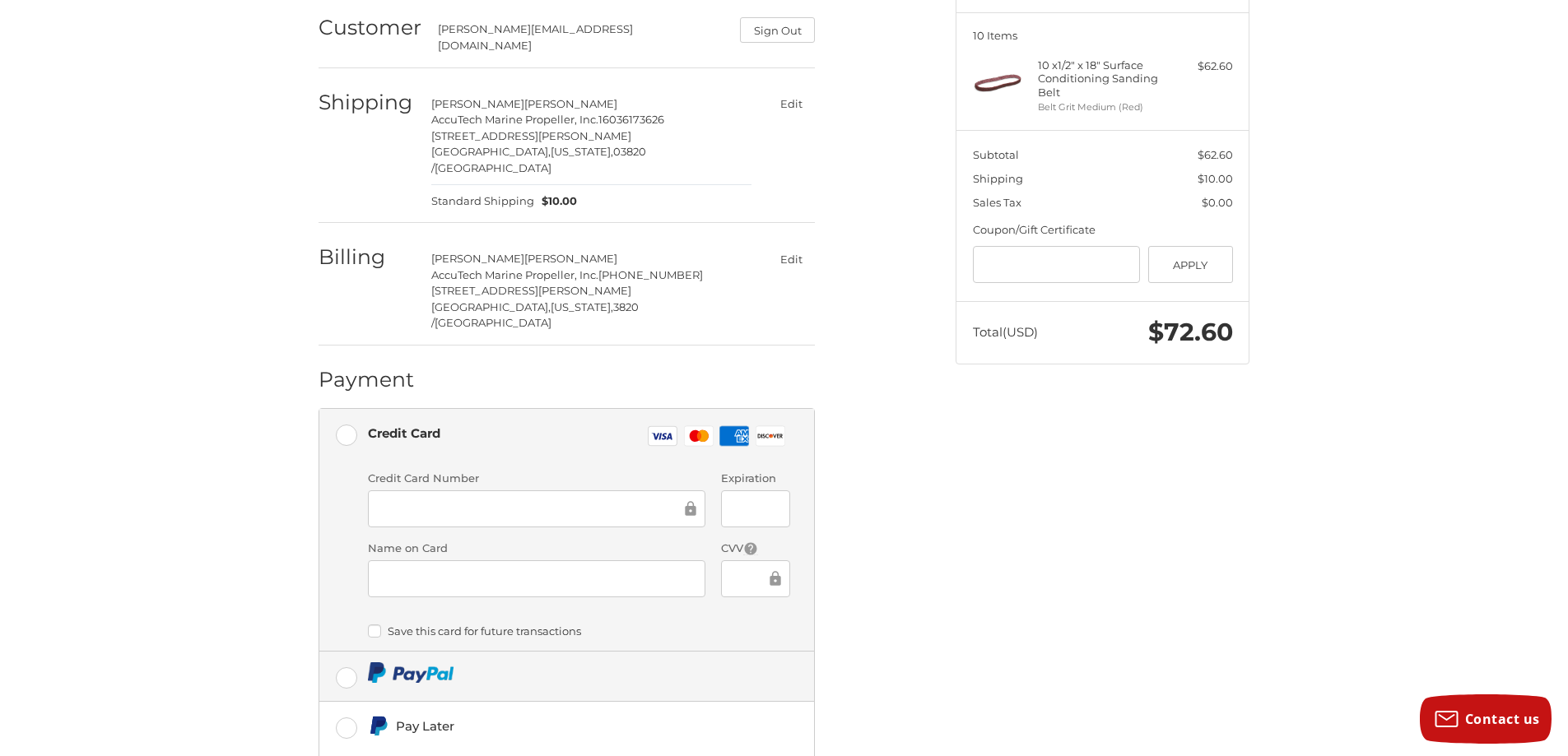
click at [346, 651] on label at bounding box center [567, 675] width 495 height 49
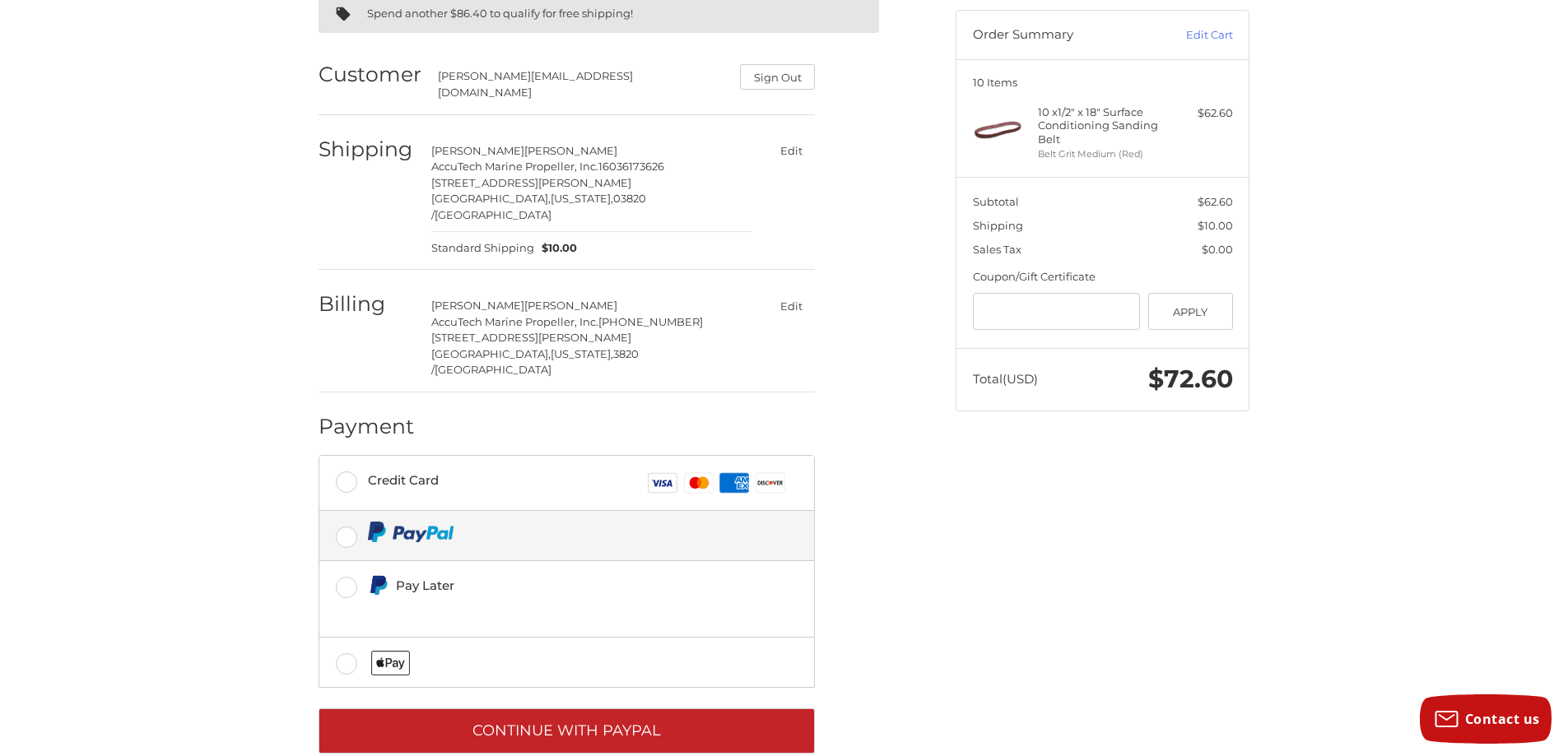
scroll to position [142, 0]
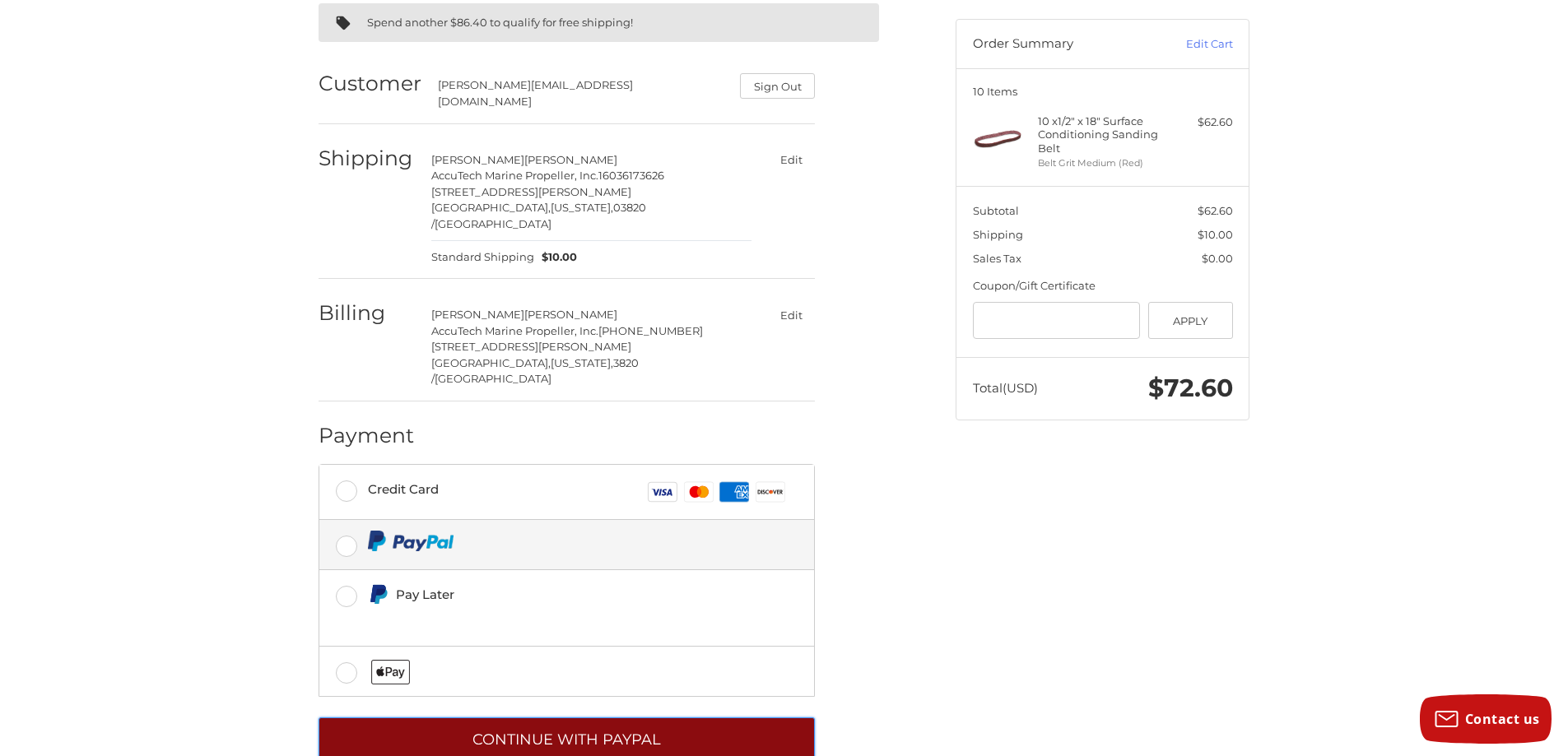
click at [623, 717] on button "Continue with PayPal" at bounding box center [567, 739] width 497 height 45
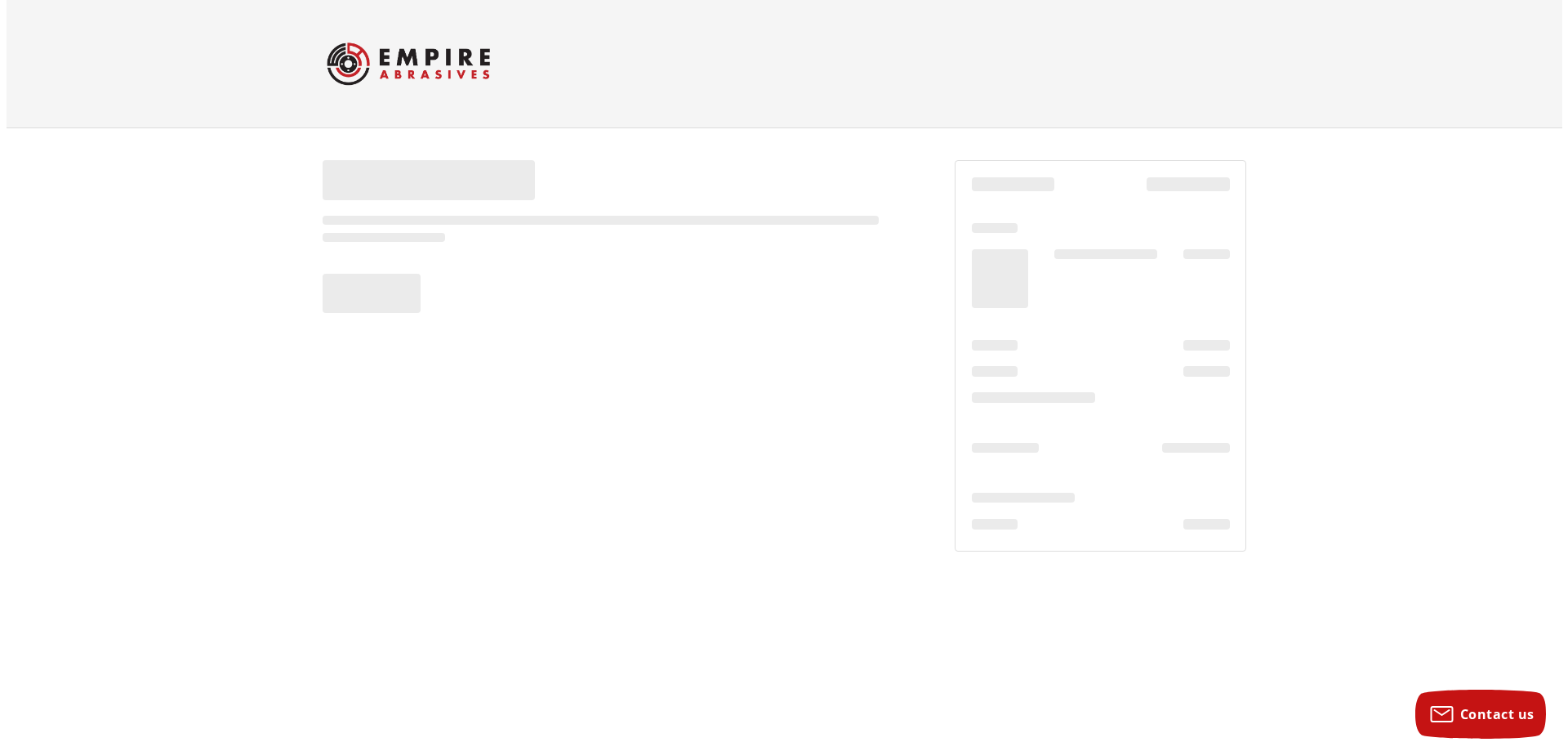
scroll to position [0, 0]
